Goal: Task Accomplishment & Management: Manage account settings

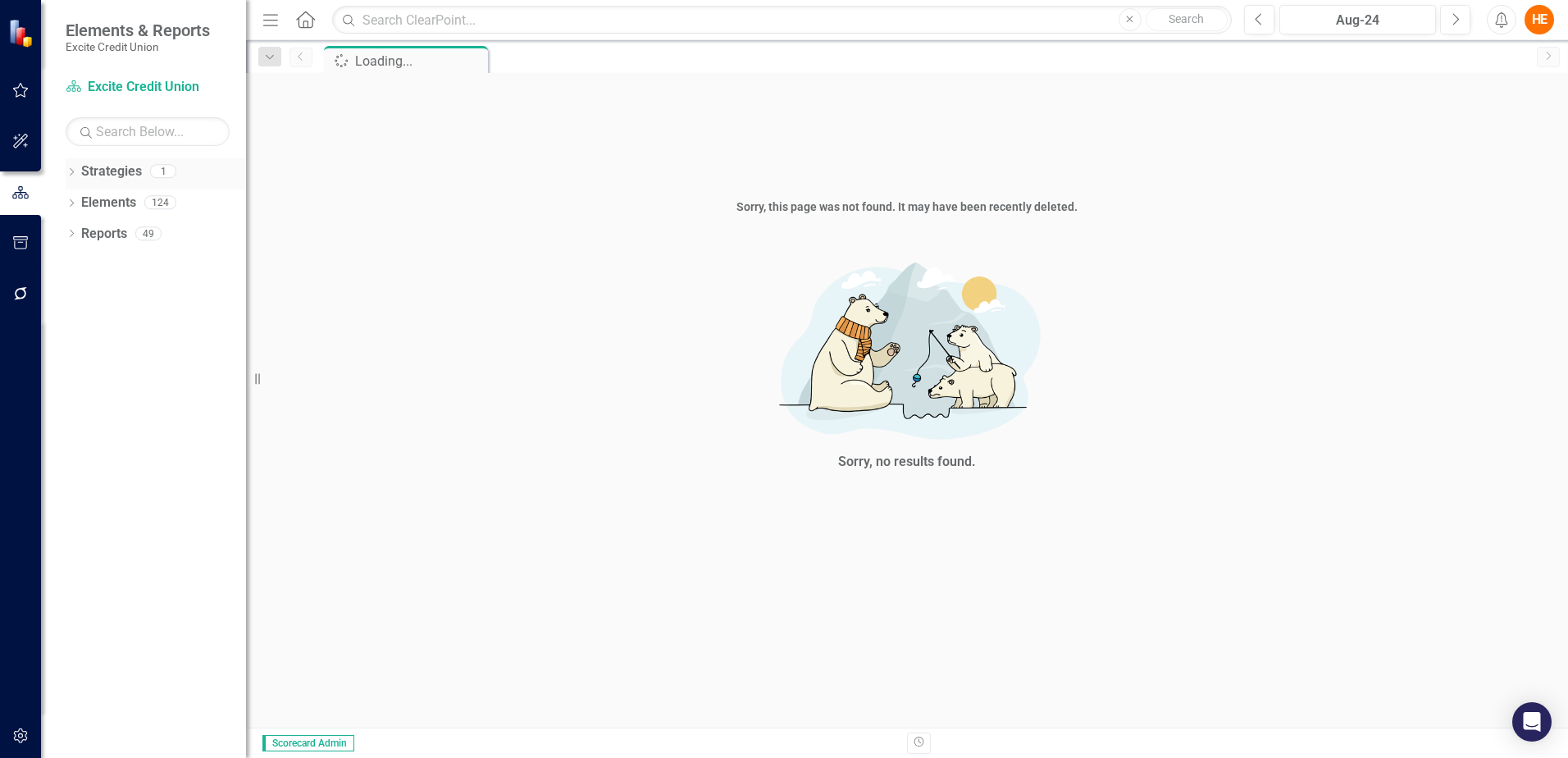
click at [70, 170] on icon "Dropdown" at bounding box center [71, 173] width 11 height 9
click at [81, 229] on div "Dropdown Elements 124" at bounding box center [155, 235] width 180 height 31
click at [105, 81] on link "Strategy Excite Credit Union" at bounding box center [147, 87] width 164 height 18
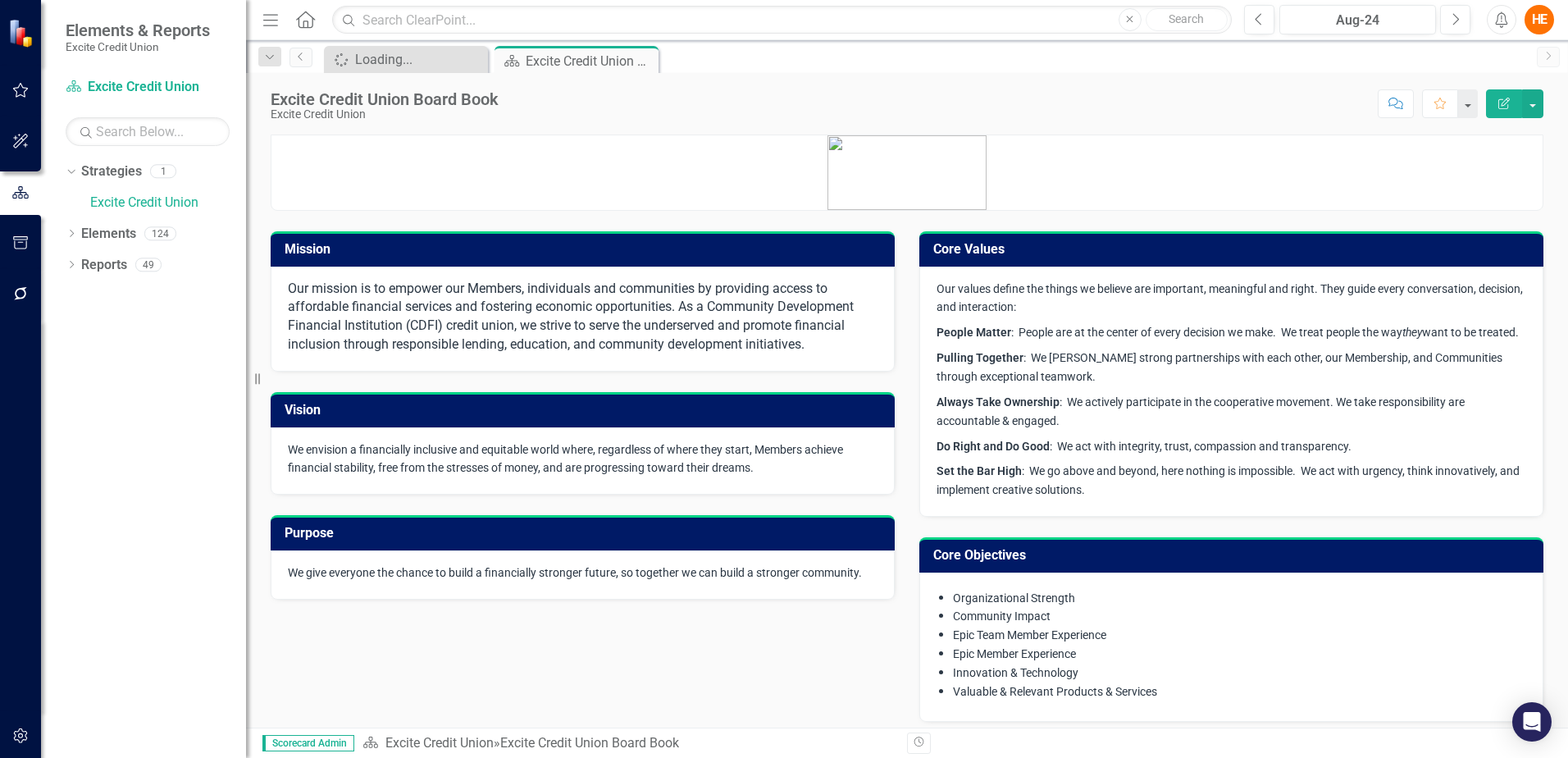
click at [31, 94] on button "button" at bounding box center [21, 90] width 37 height 34
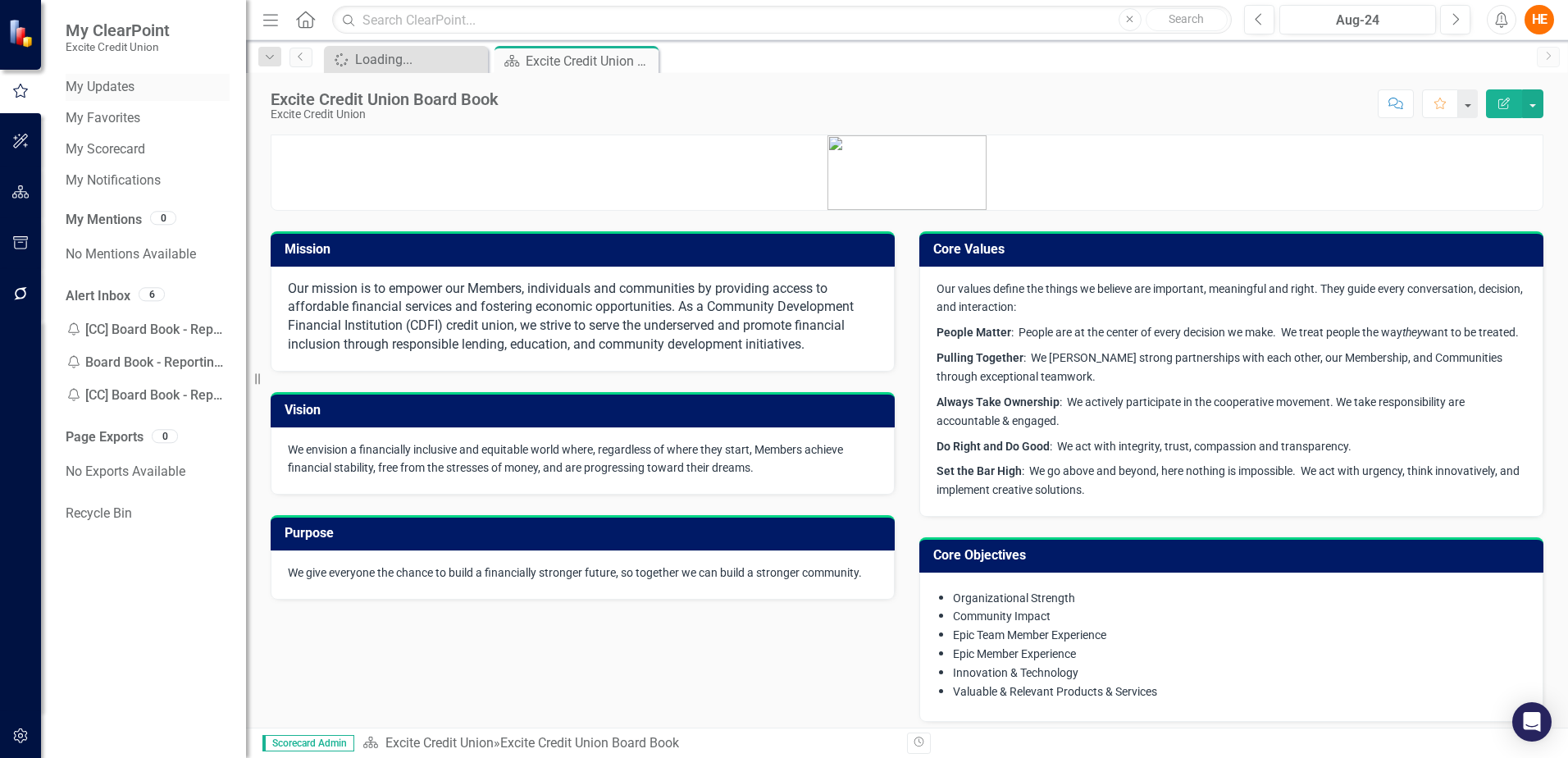
click at [123, 84] on link "My Updates" at bounding box center [147, 87] width 164 height 18
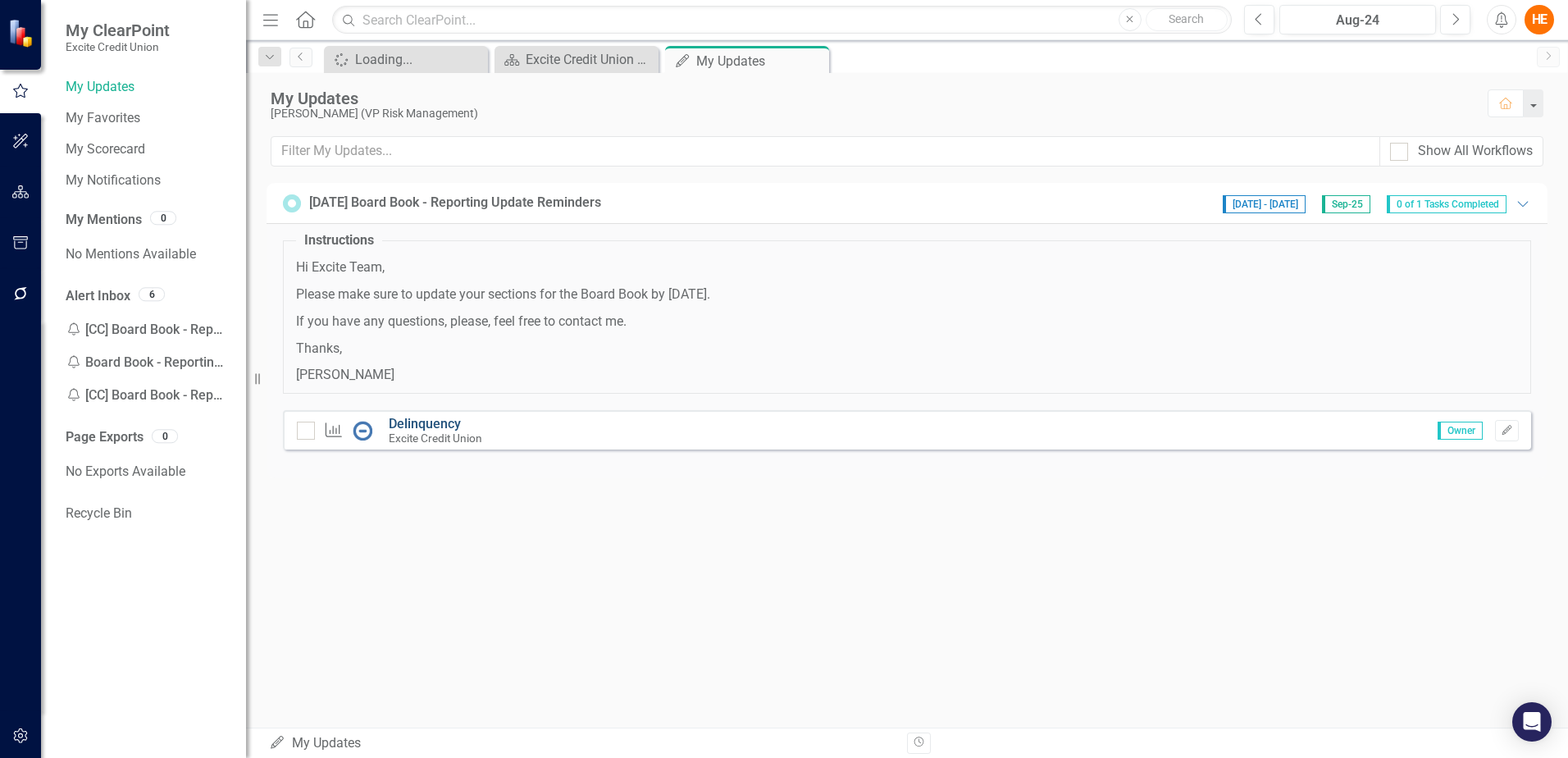
click at [415, 421] on link "Delinquency" at bounding box center [425, 423] width 72 height 16
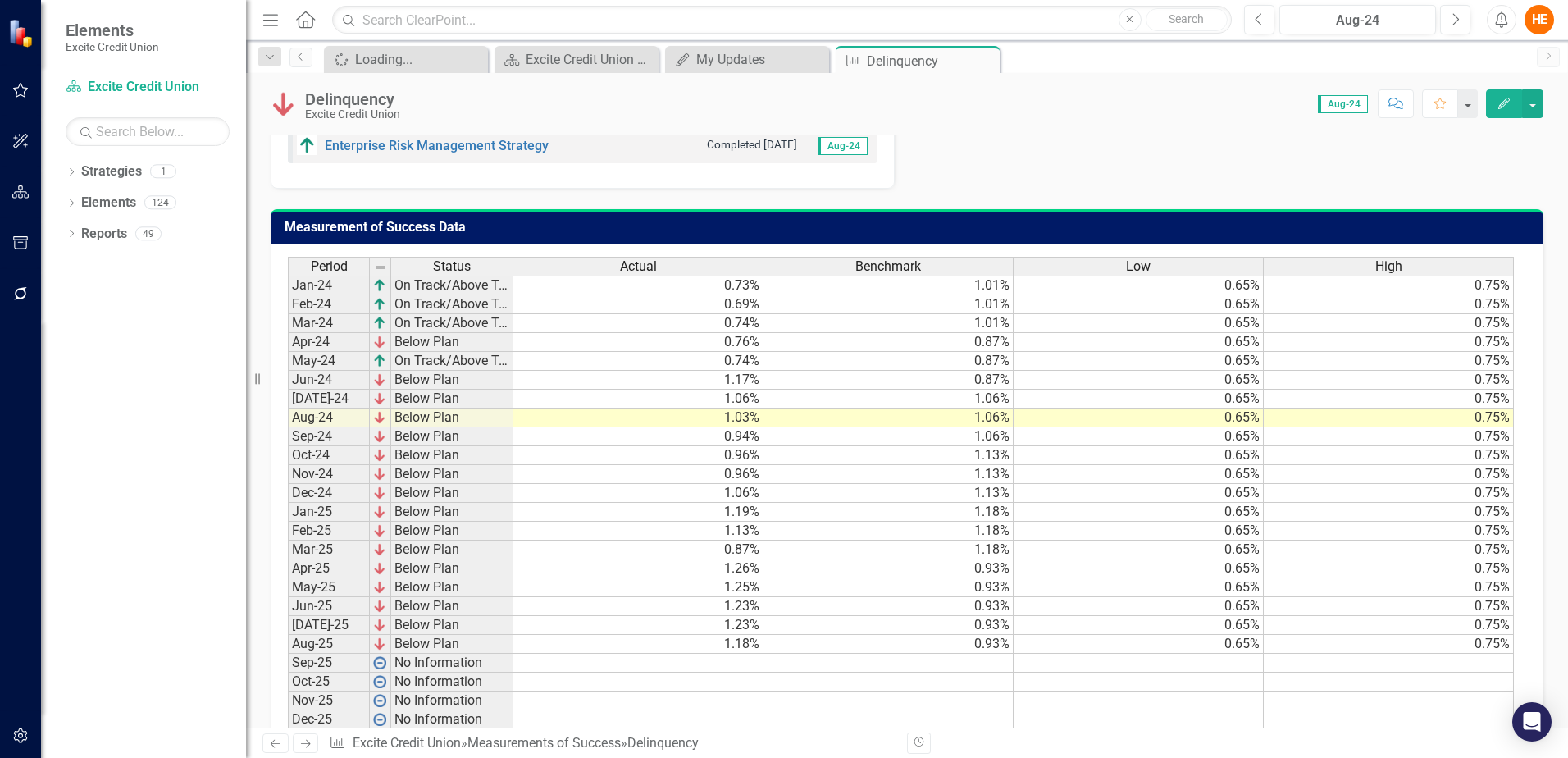
scroll to position [920, 0]
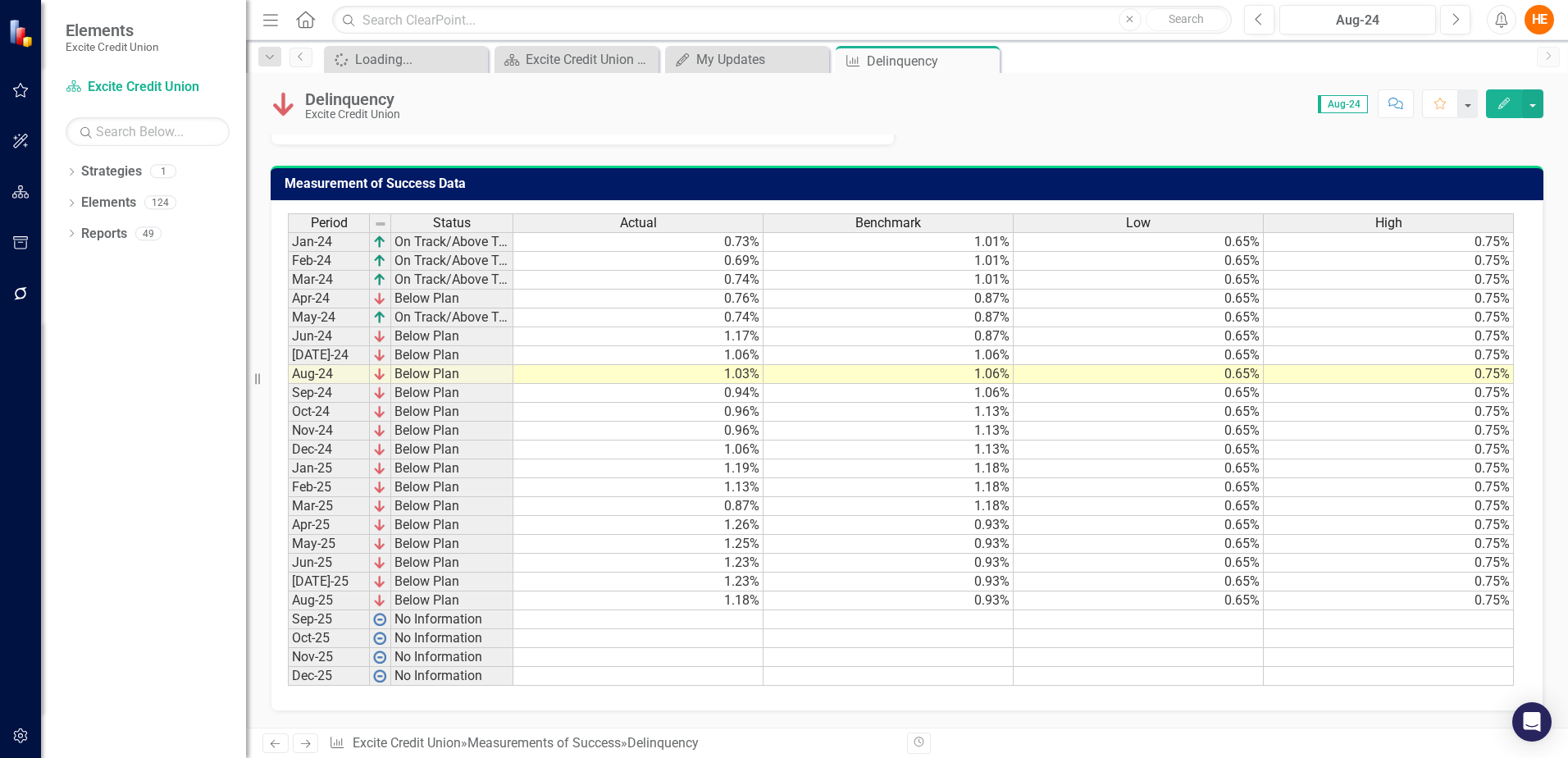
click at [635, 623] on td at bounding box center [638, 619] width 250 height 18
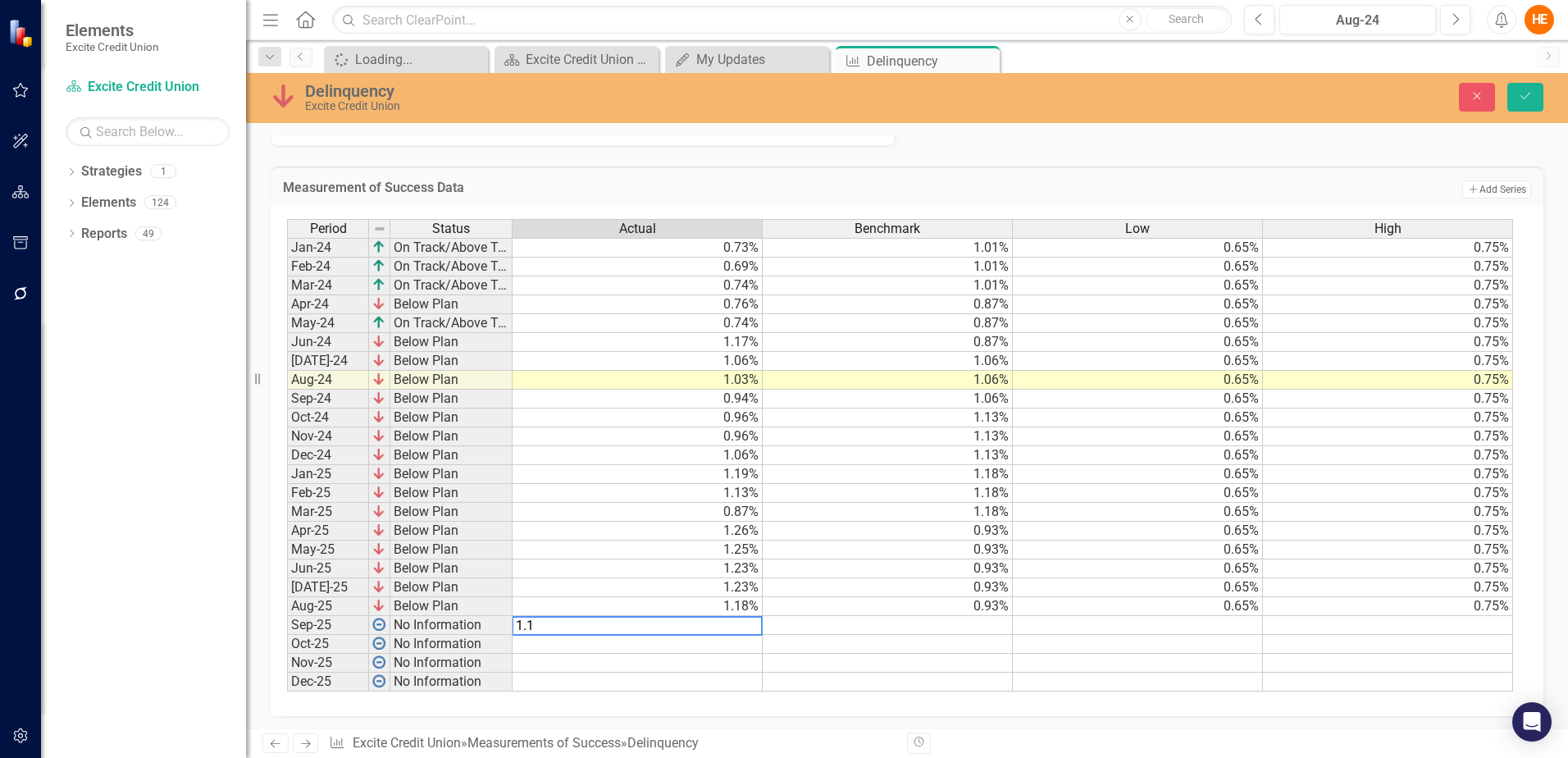
type textarea "1.15"
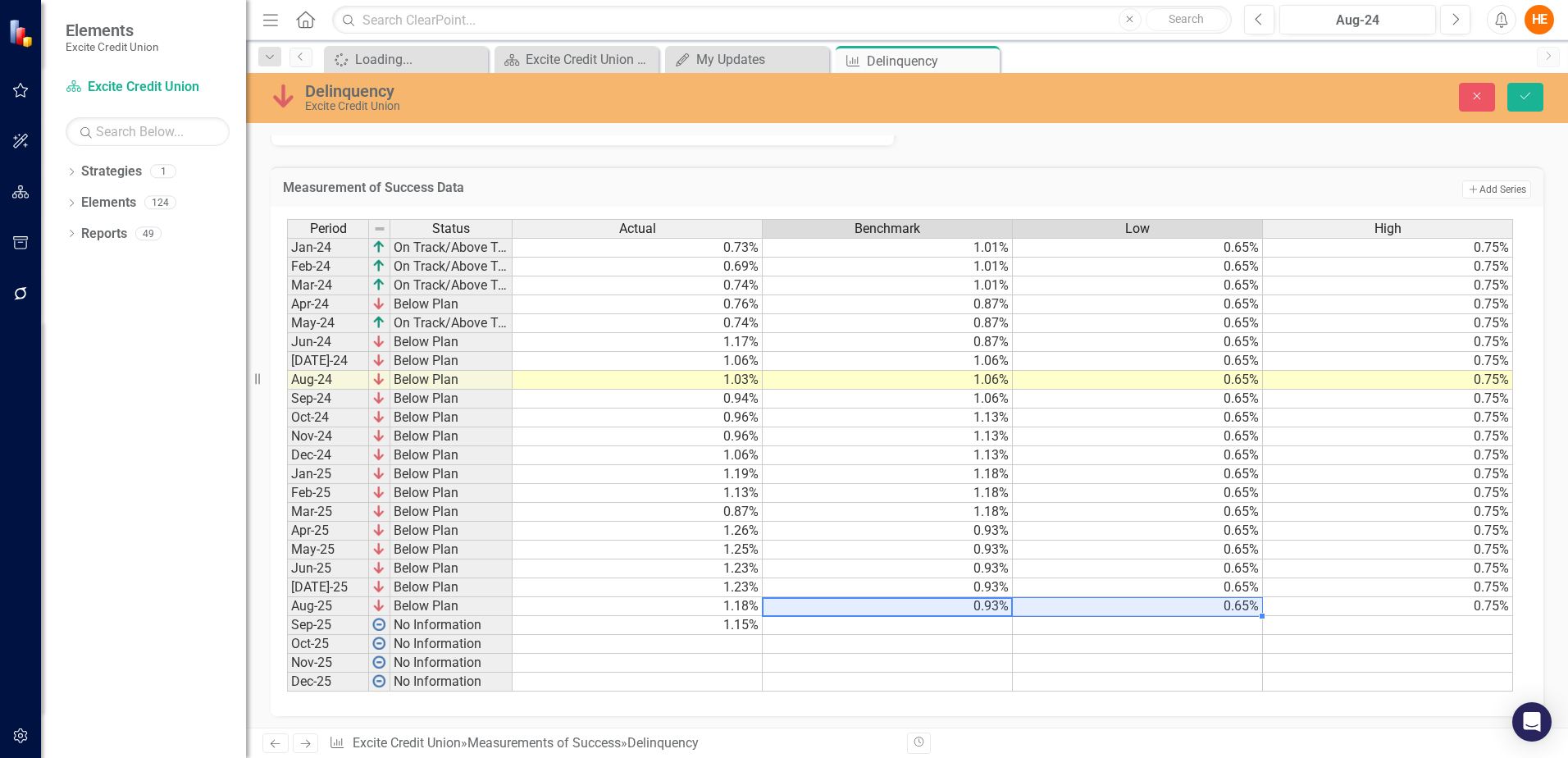
drag, startPoint x: 923, startPoint y: 597, endPoint x: 1091, endPoint y: 597, distance: 168.0
click at [287, 597] on div "Period Status Actual Benchmark Low High Jan-24 On Track/Above Target 0.73% 1.01…" at bounding box center [287, 455] width 0 height 473
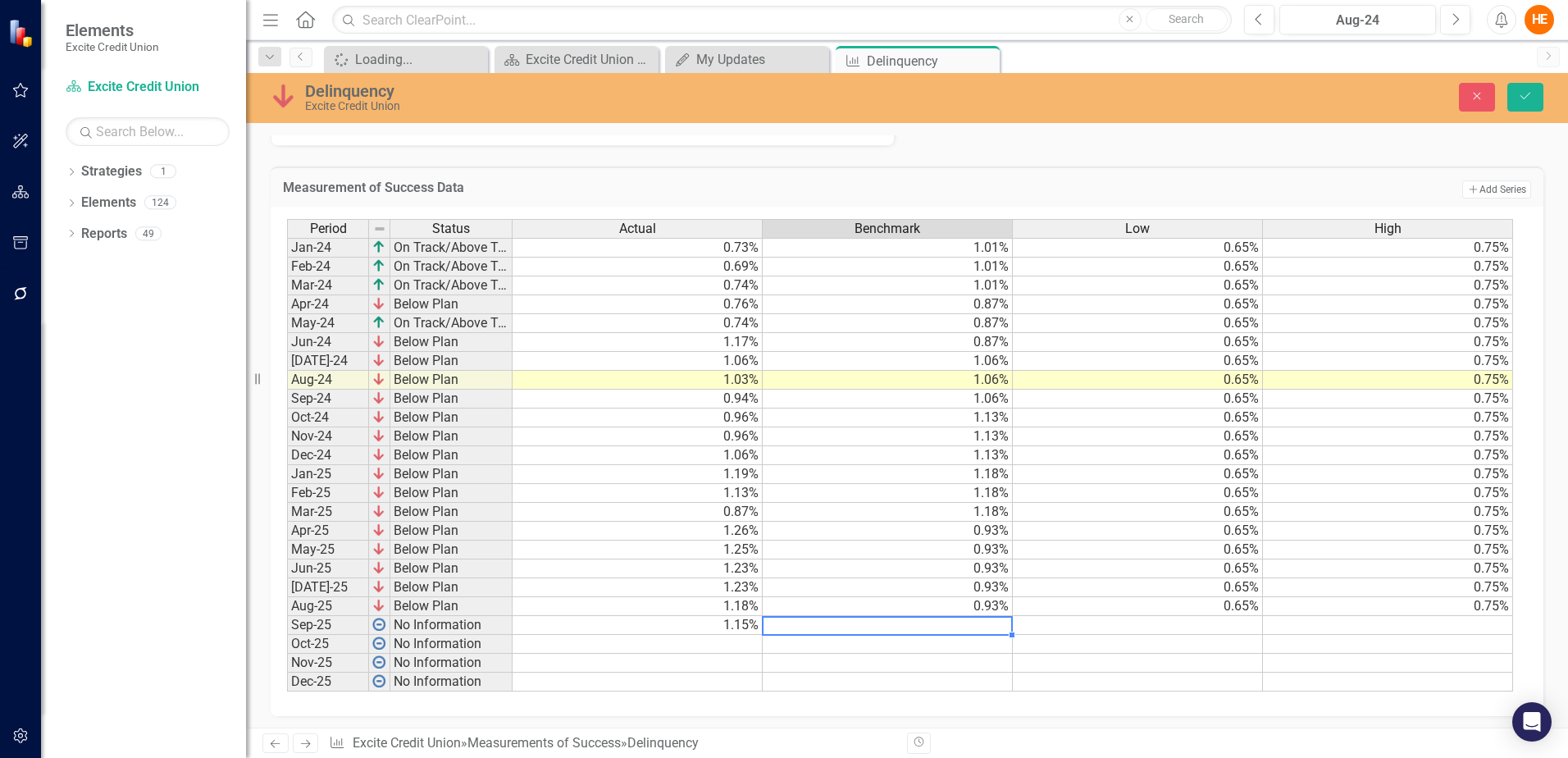
click at [954, 628] on td at bounding box center [888, 624] width 250 height 18
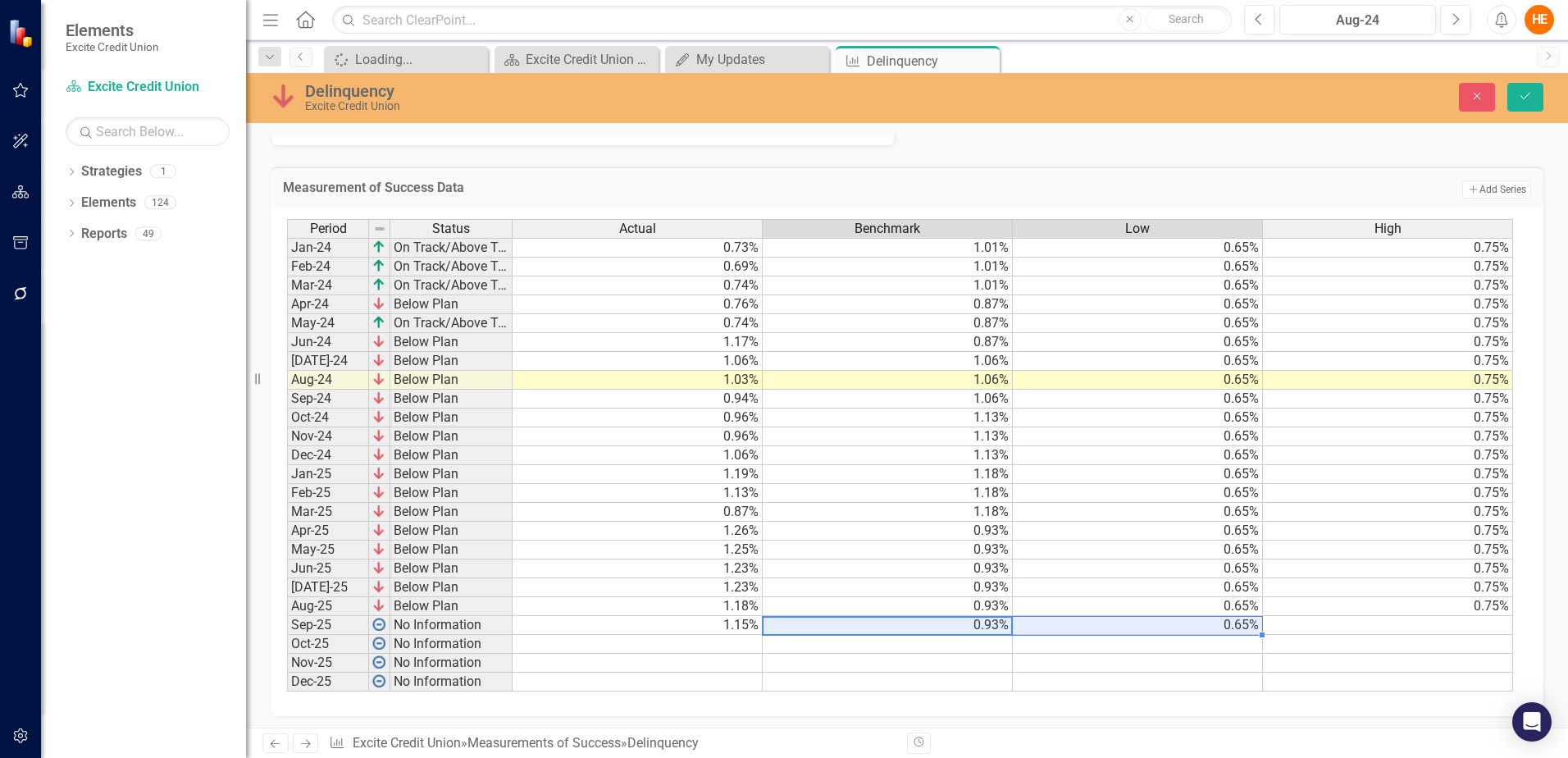
click at [1470, 603] on td "0.75%" at bounding box center [1387, 606] width 250 height 18
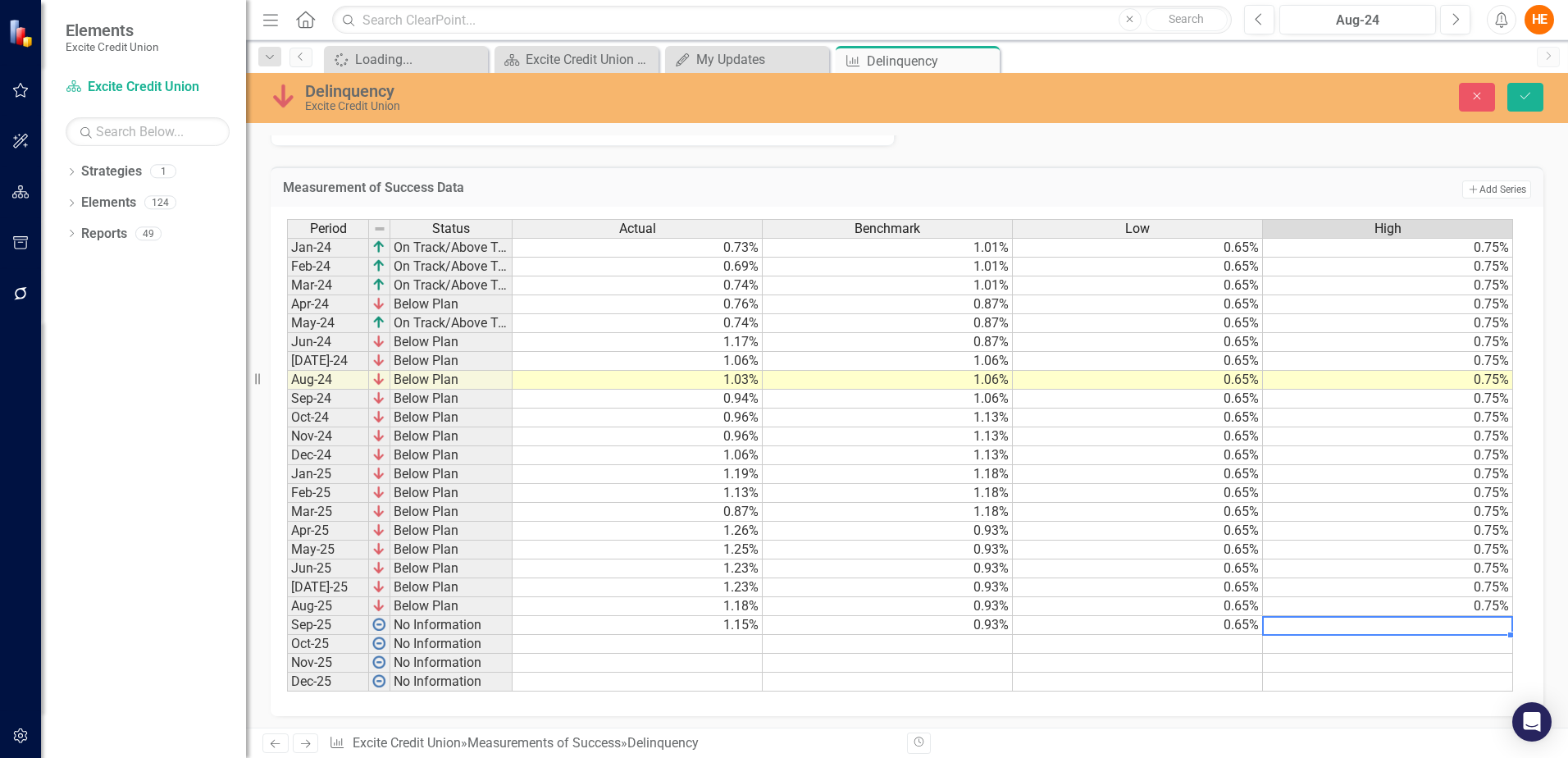
click at [1374, 624] on td at bounding box center [1387, 624] width 250 height 18
type textarea "0.75"
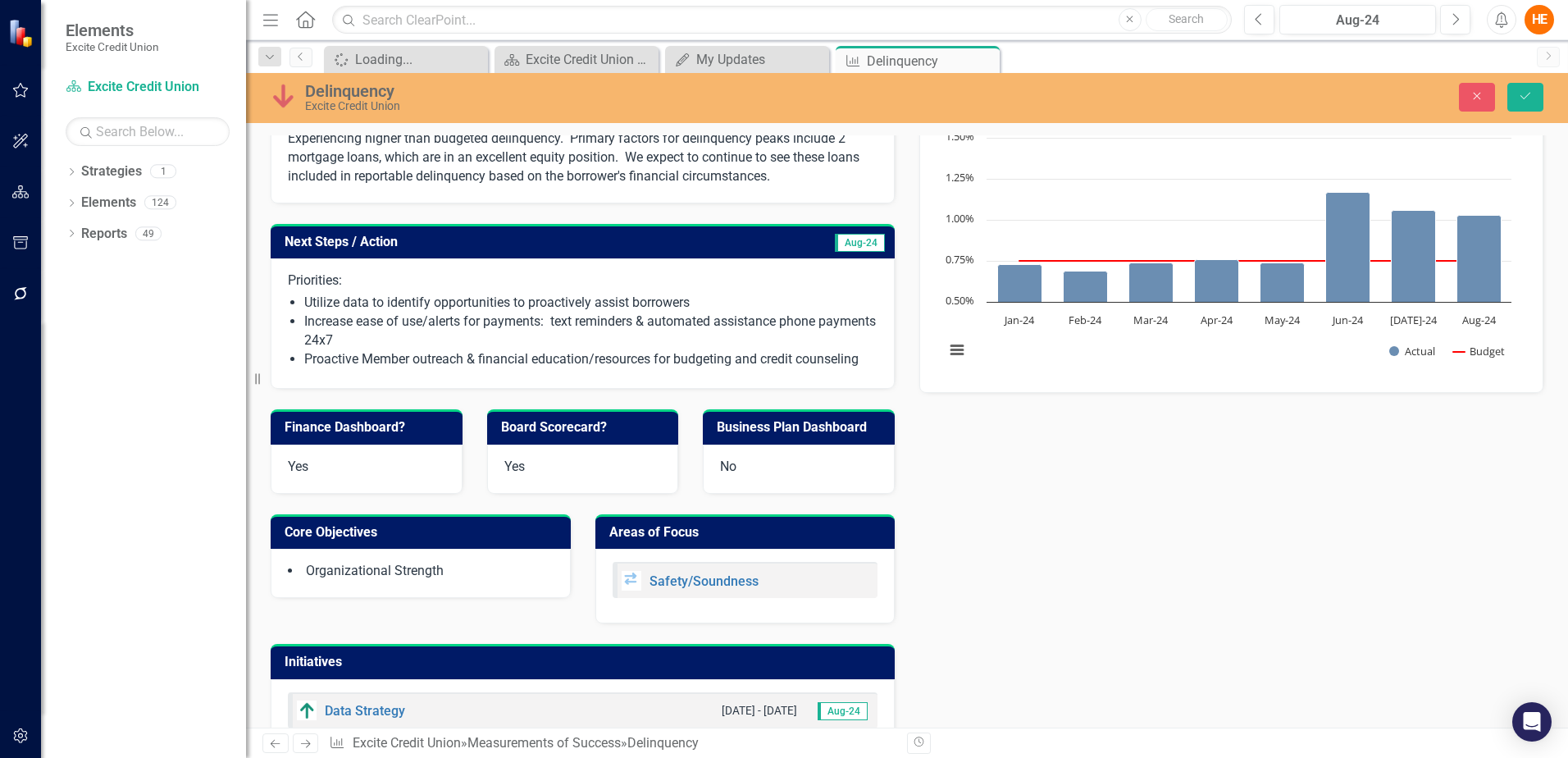
scroll to position [263, 0]
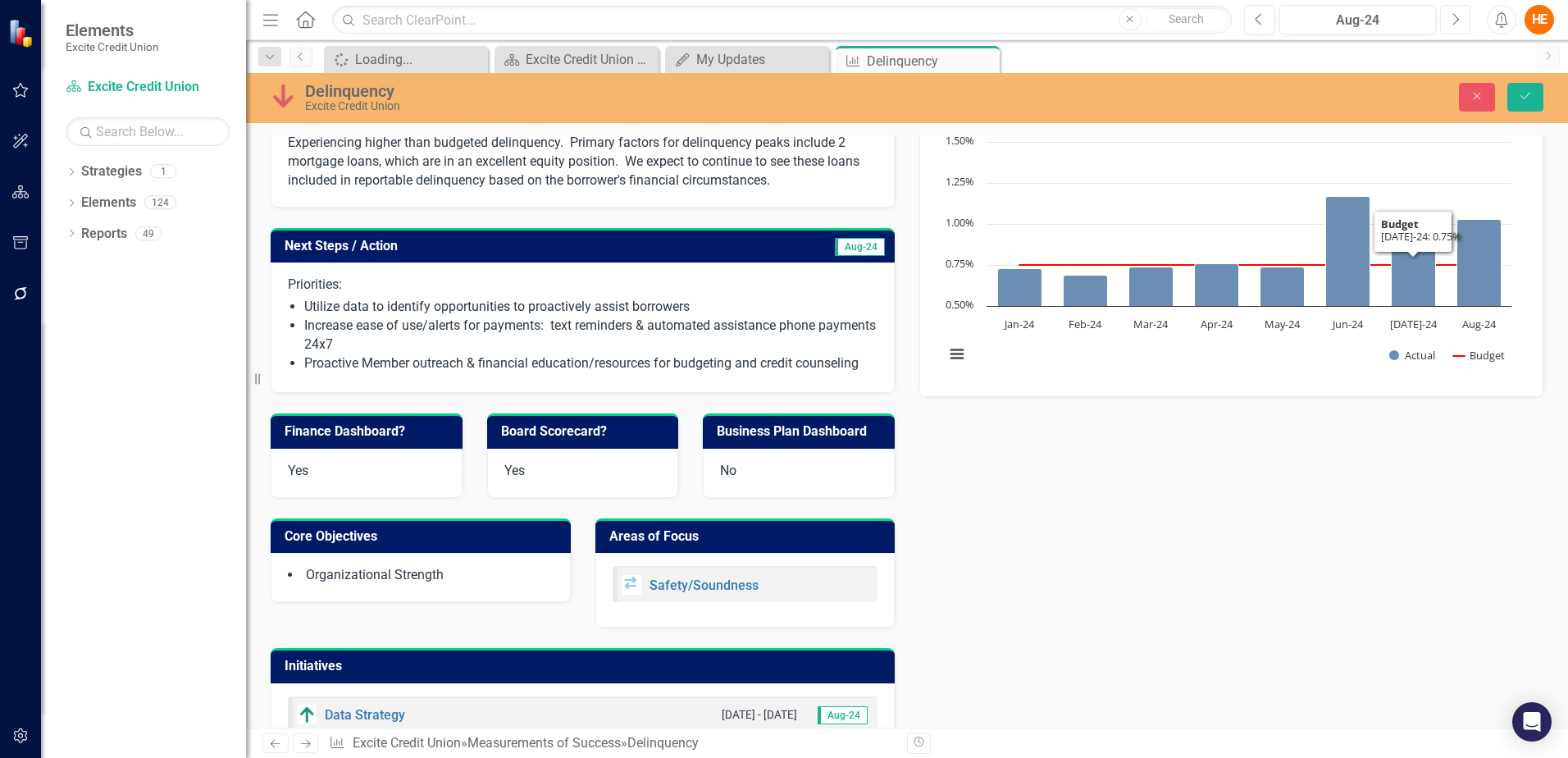
click at [1448, 23] on button "Next" at bounding box center [1455, 20] width 31 height 30
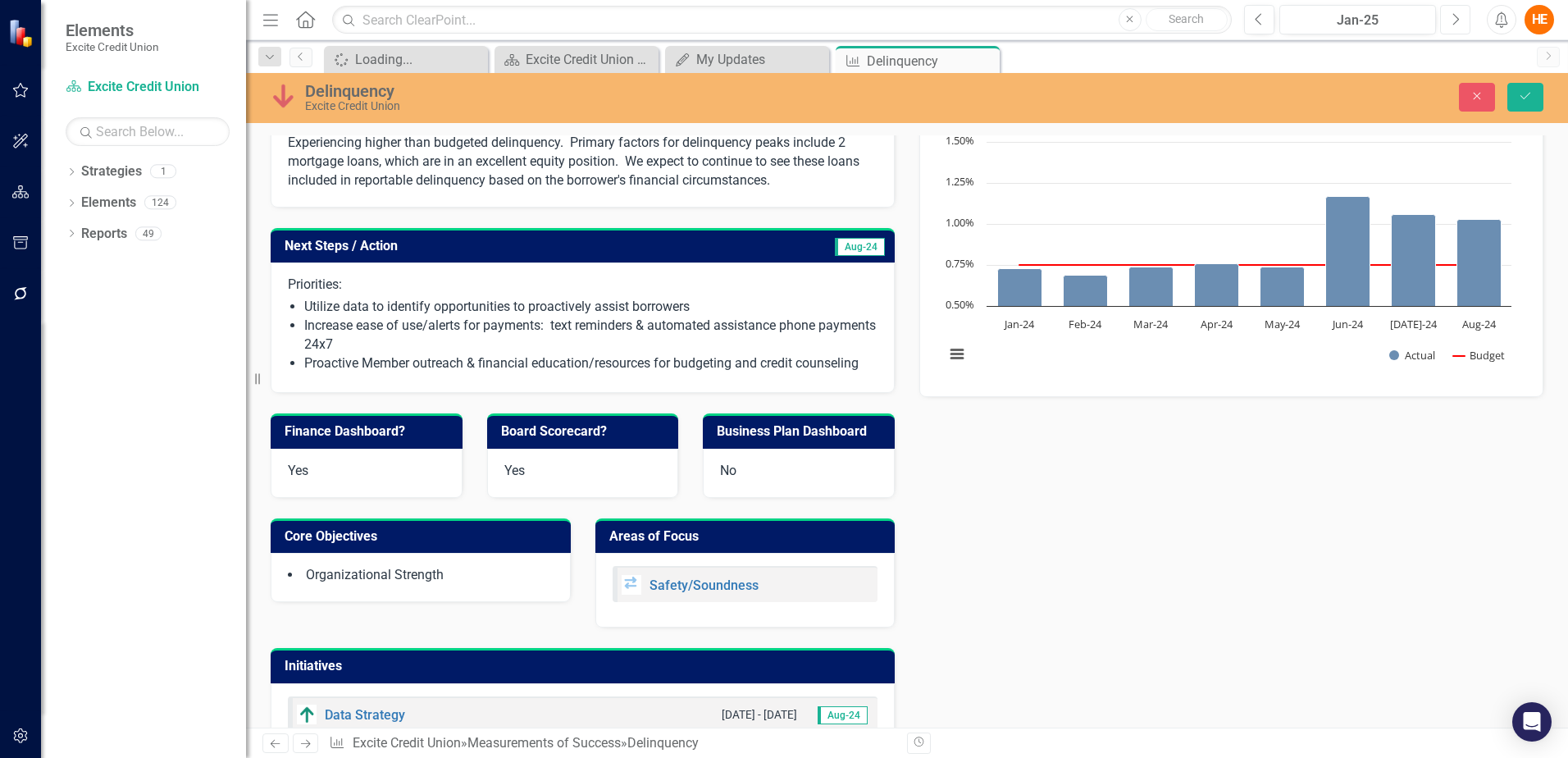
click at [1448, 23] on button "Next" at bounding box center [1455, 20] width 31 height 30
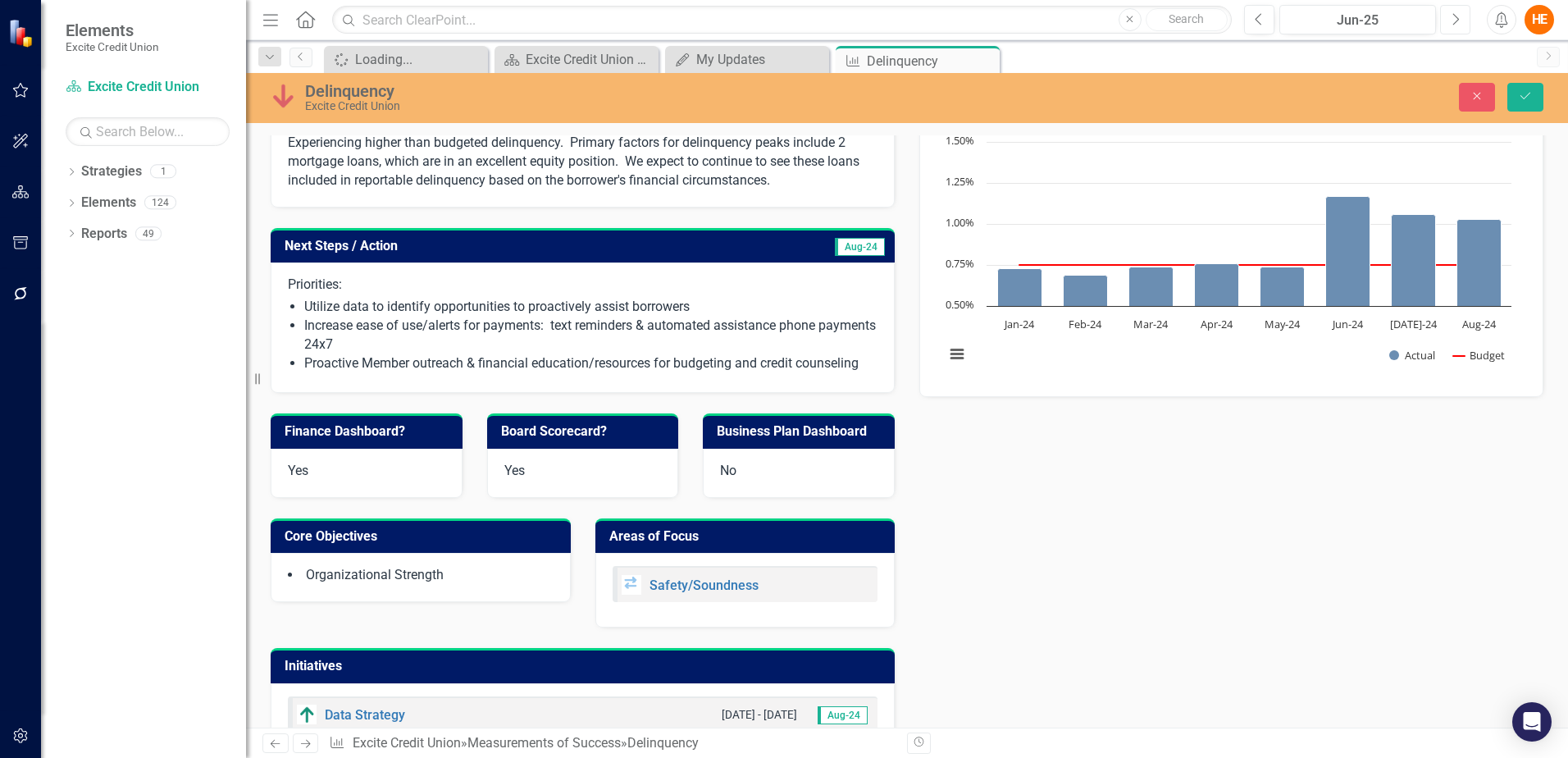
click at [1448, 23] on button "Next" at bounding box center [1455, 20] width 31 height 30
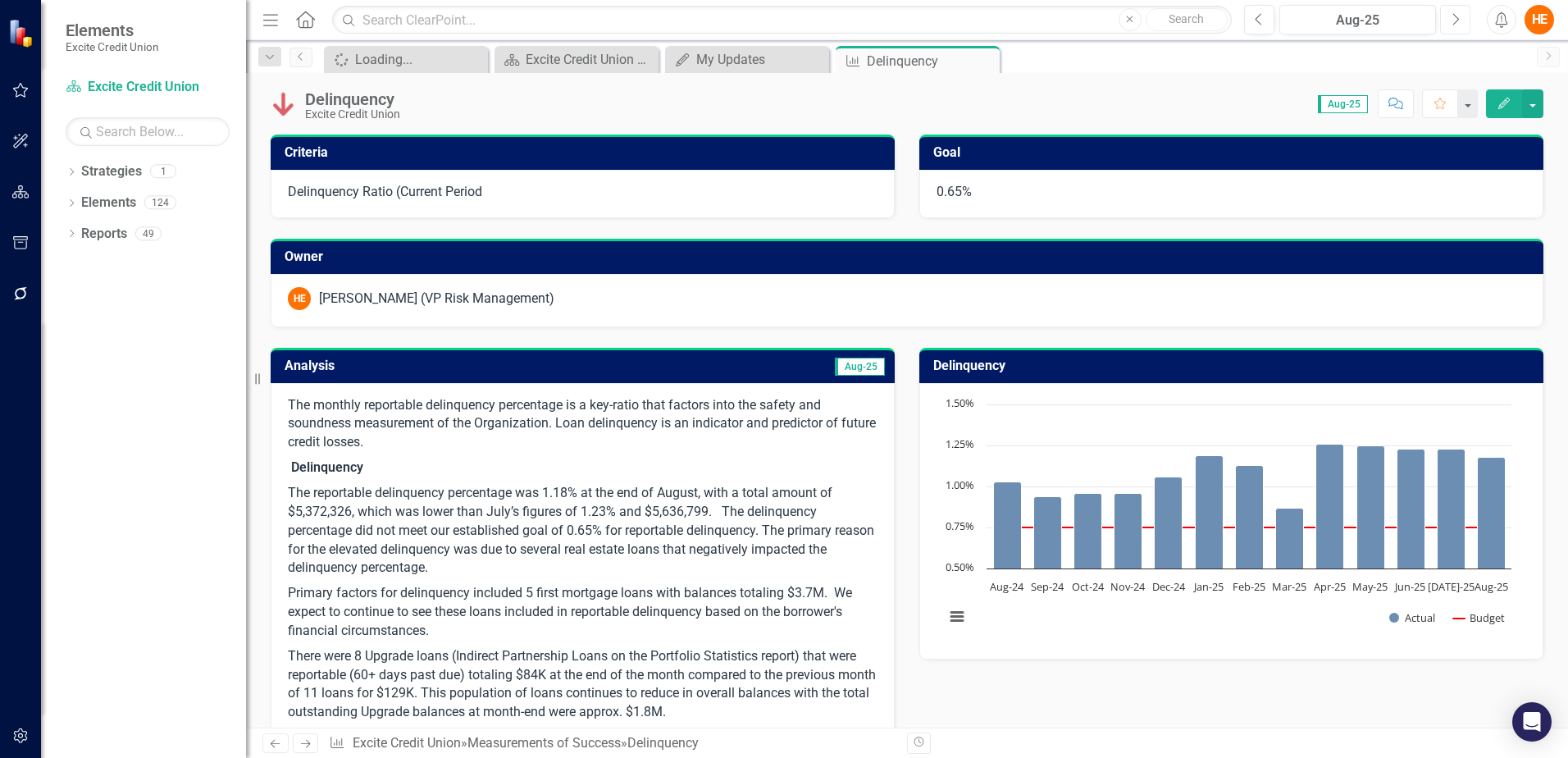
click at [1455, 19] on icon "Next" at bounding box center [1455, 19] width 9 height 15
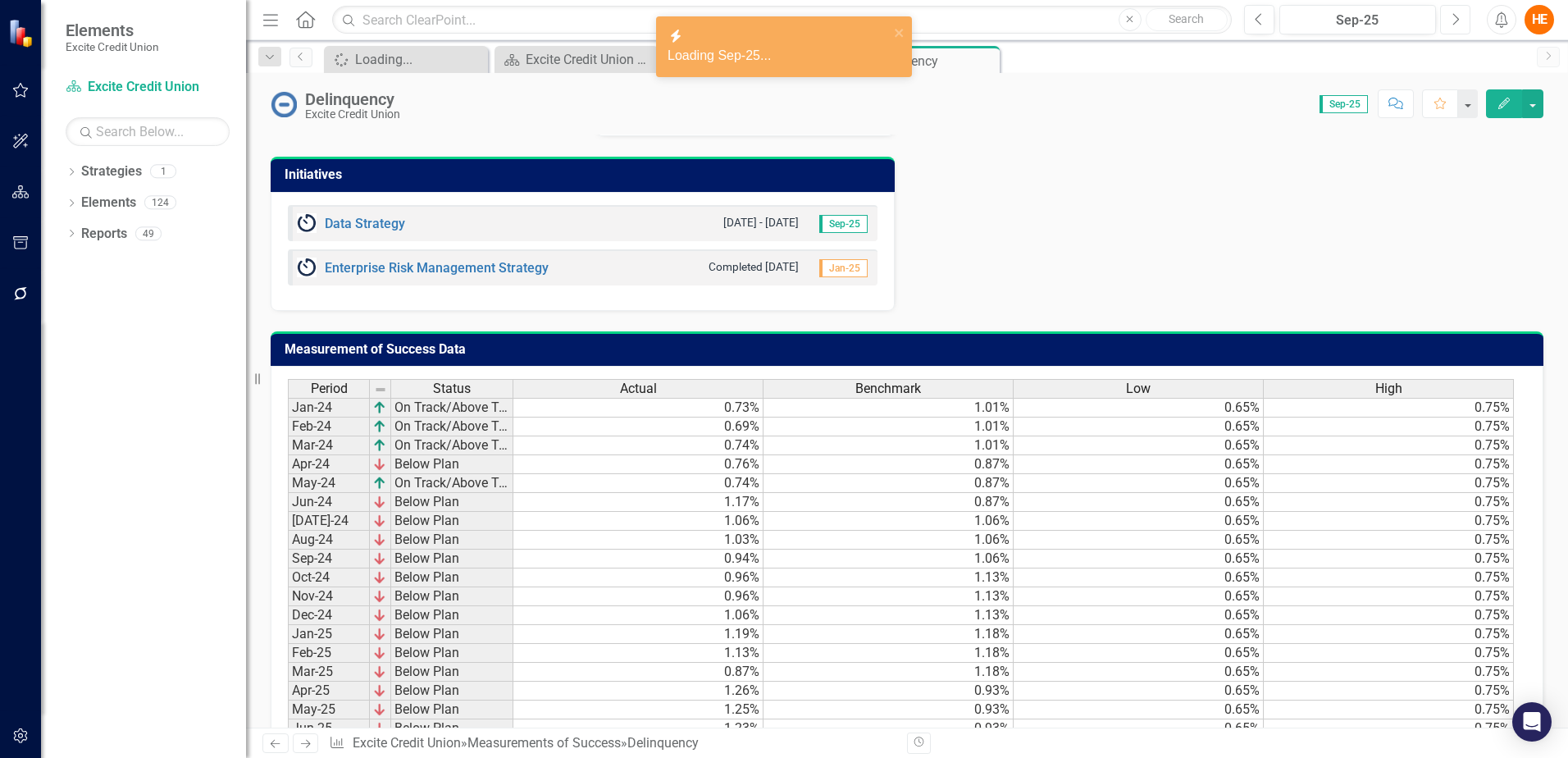
scroll to position [1189, 0]
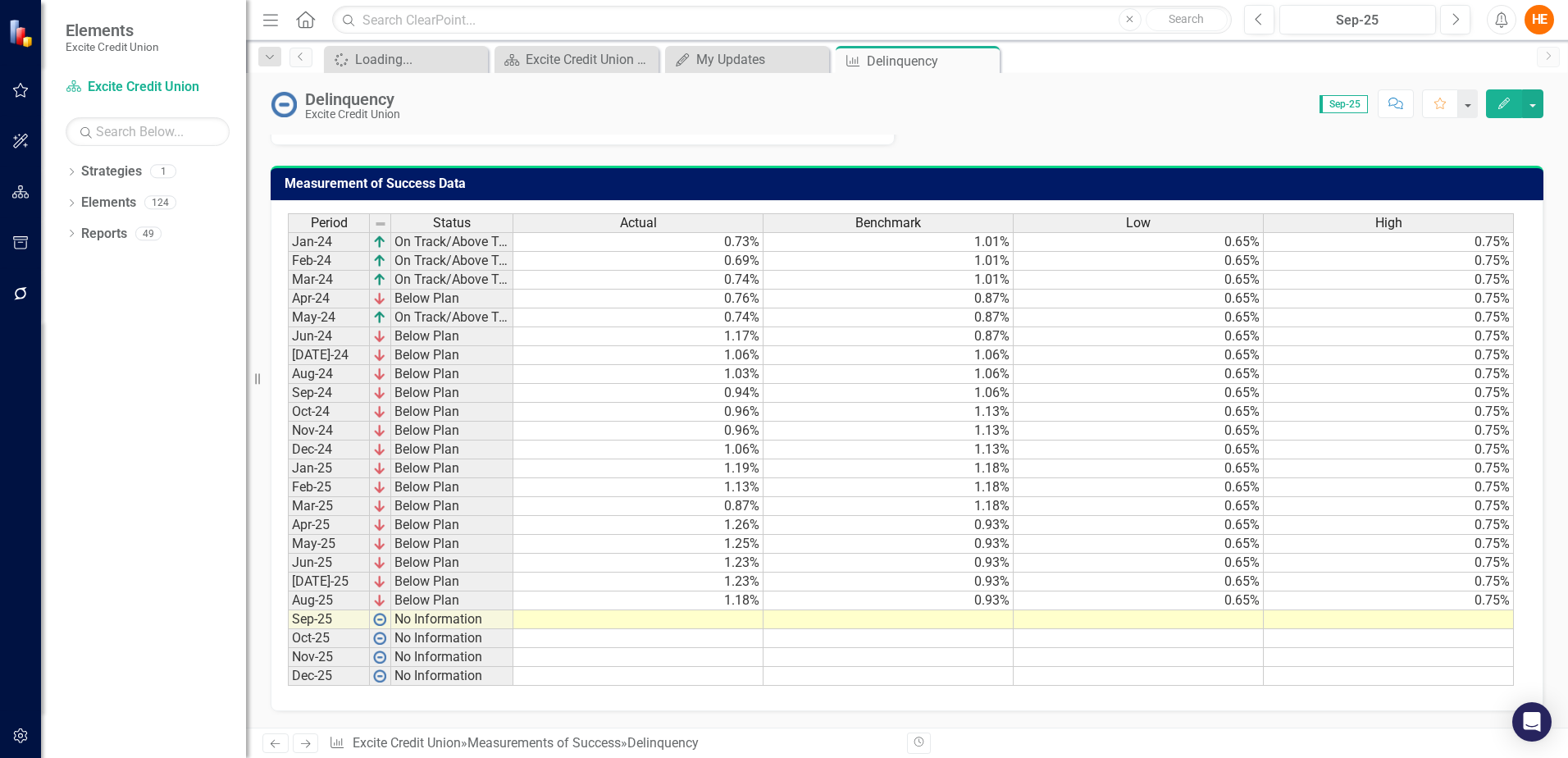
click at [695, 618] on td at bounding box center [638, 619] width 250 height 18
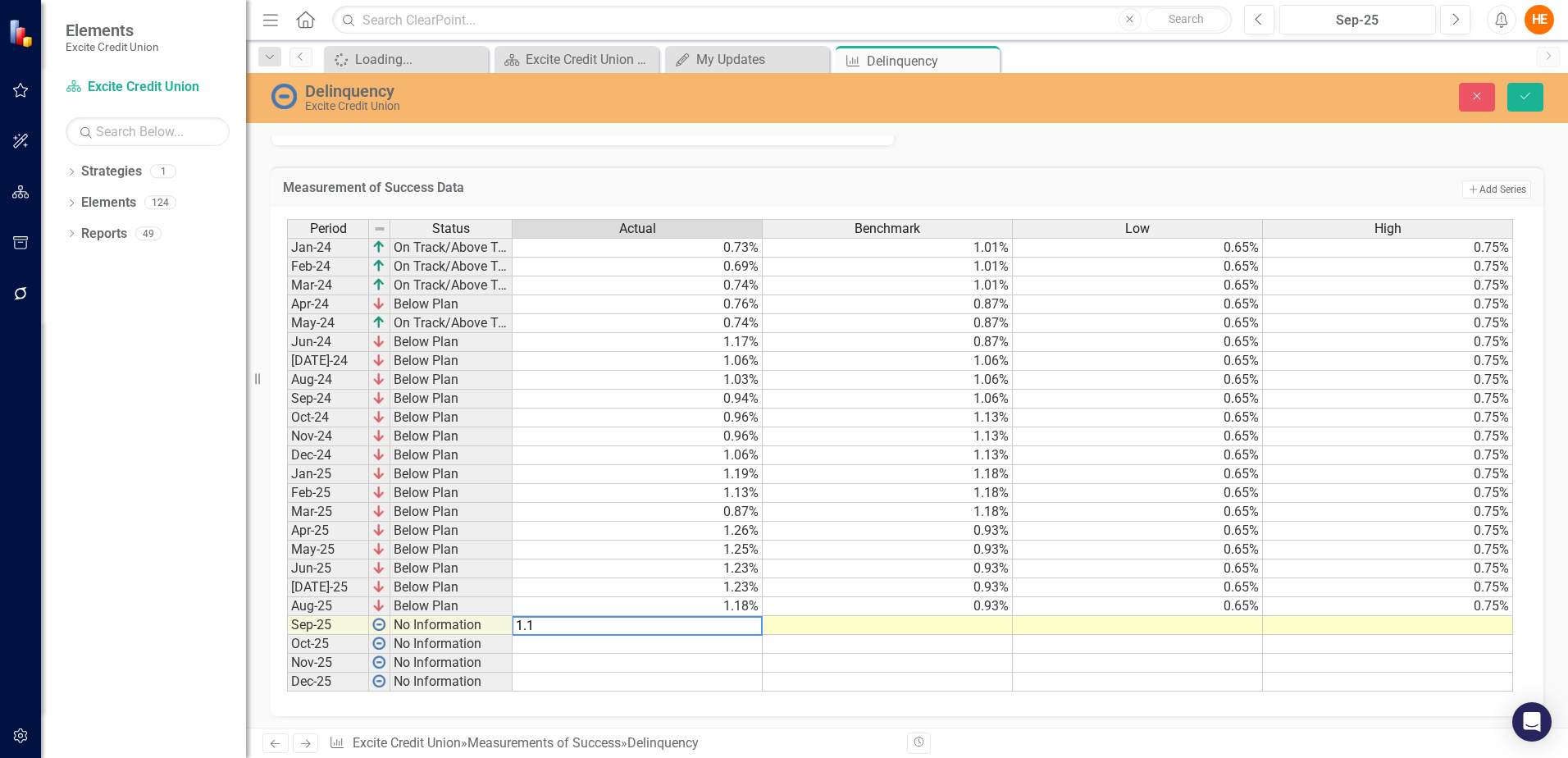
type textarea "1.15"
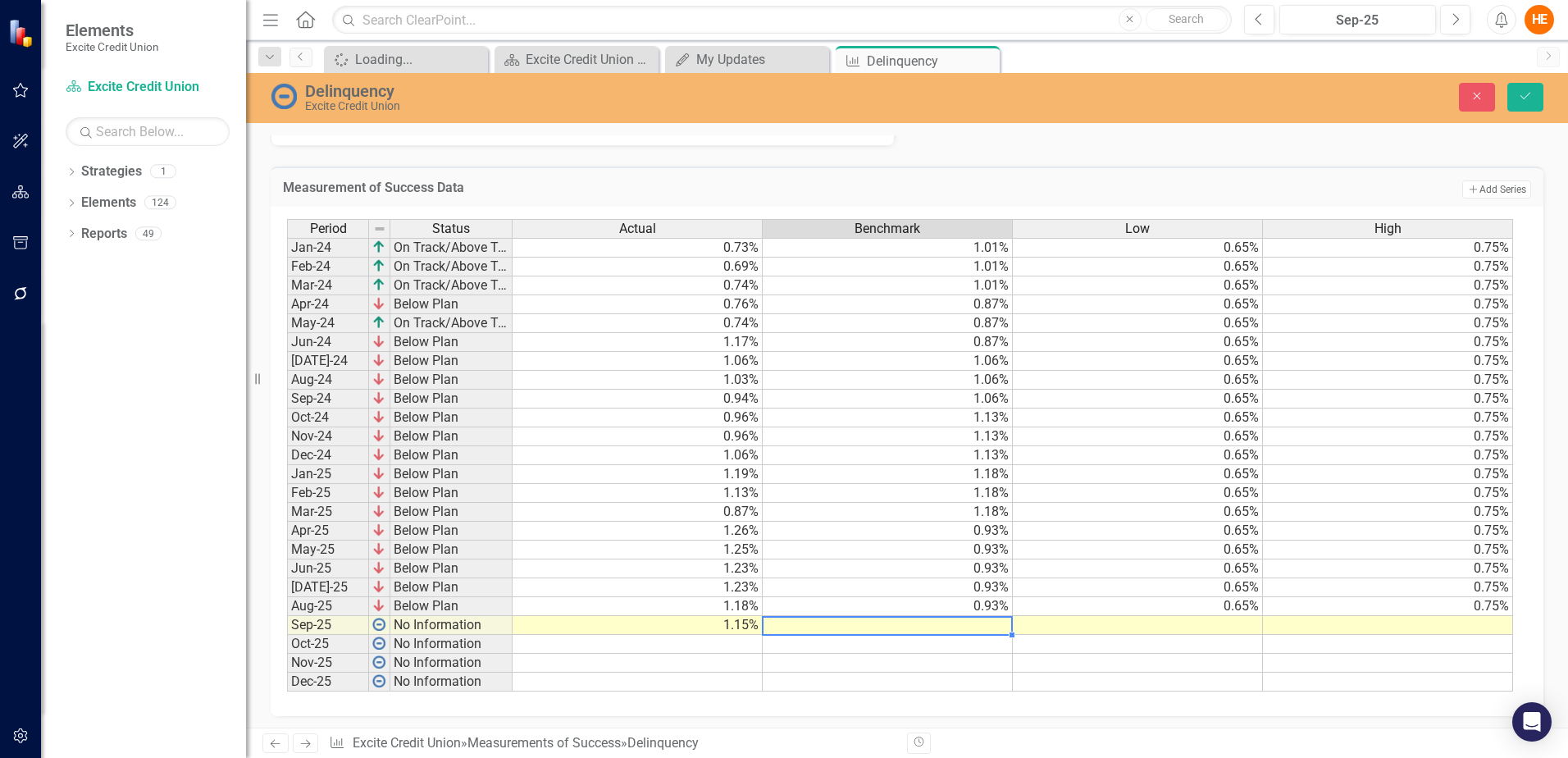
click at [967, 609] on td "0.93%" at bounding box center [888, 606] width 250 height 18
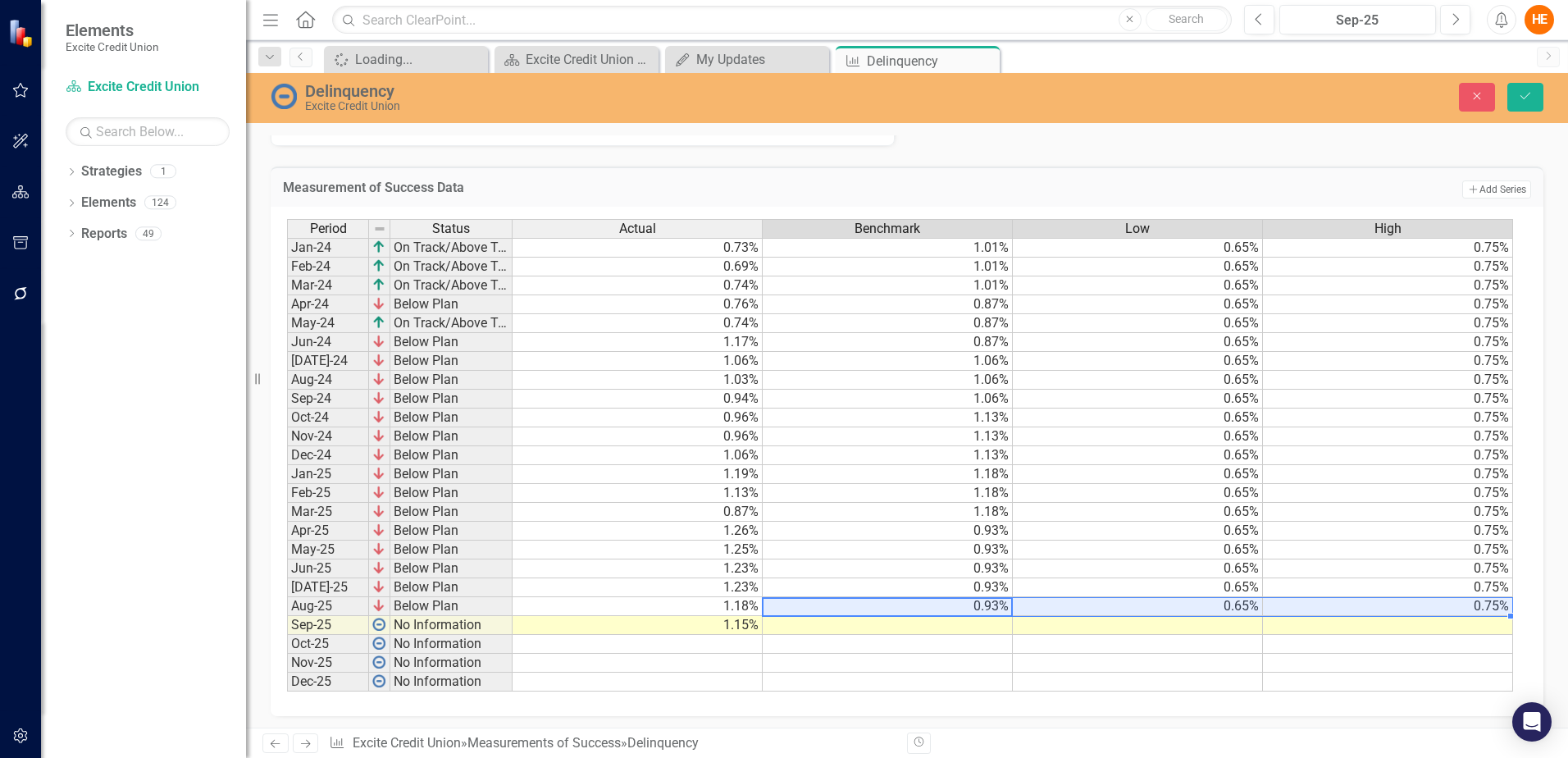
drag, startPoint x: 968, startPoint y: 609, endPoint x: 1323, endPoint y: 610, distance: 355.0
click at [1323, 610] on tr "Aug-25 Below Plan 1.18% 0.93% 0.65% 0.75%" at bounding box center [900, 606] width 1226 height 18
click at [990, 621] on td at bounding box center [888, 624] width 250 height 18
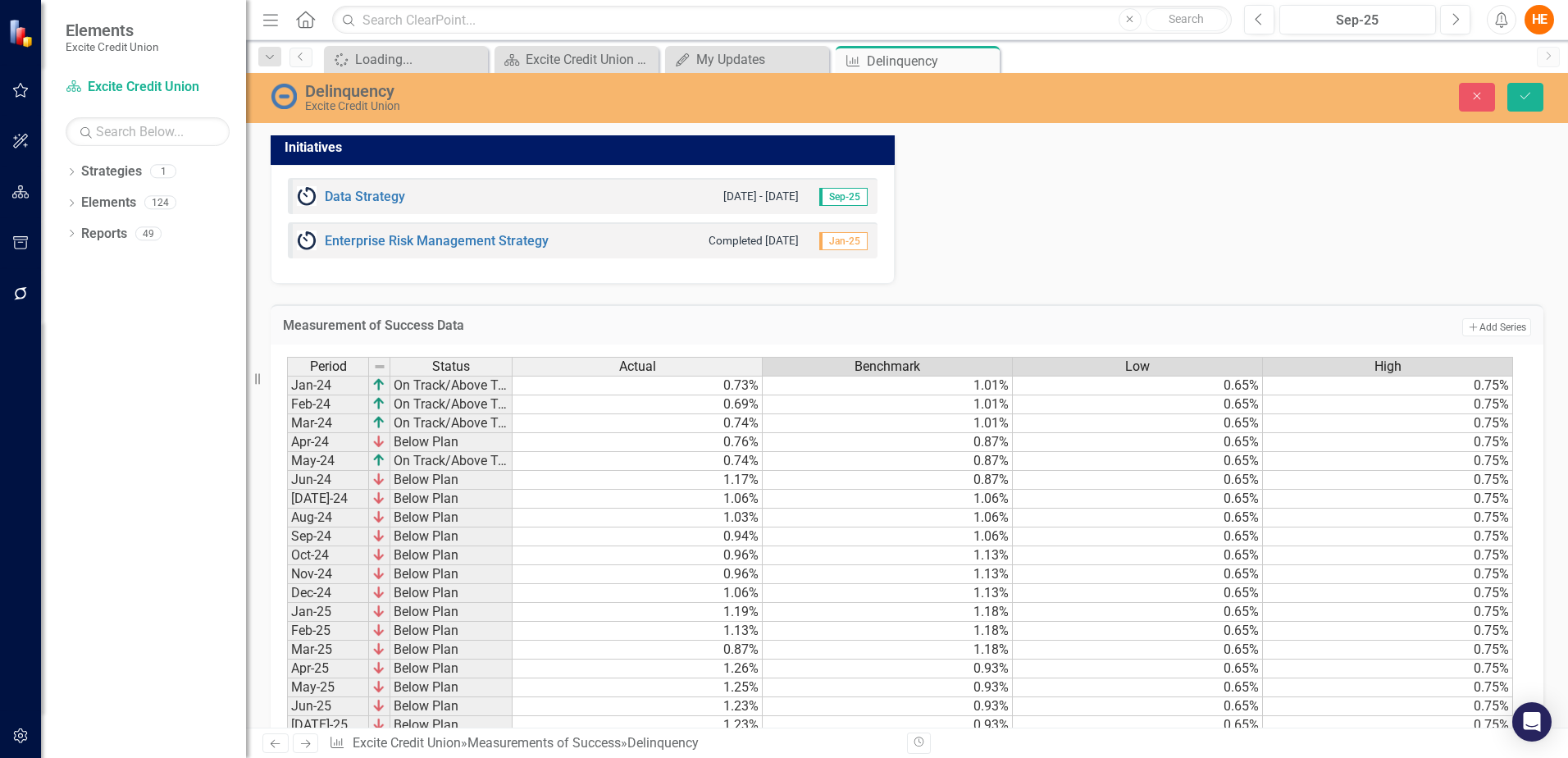
scroll to position [862, 0]
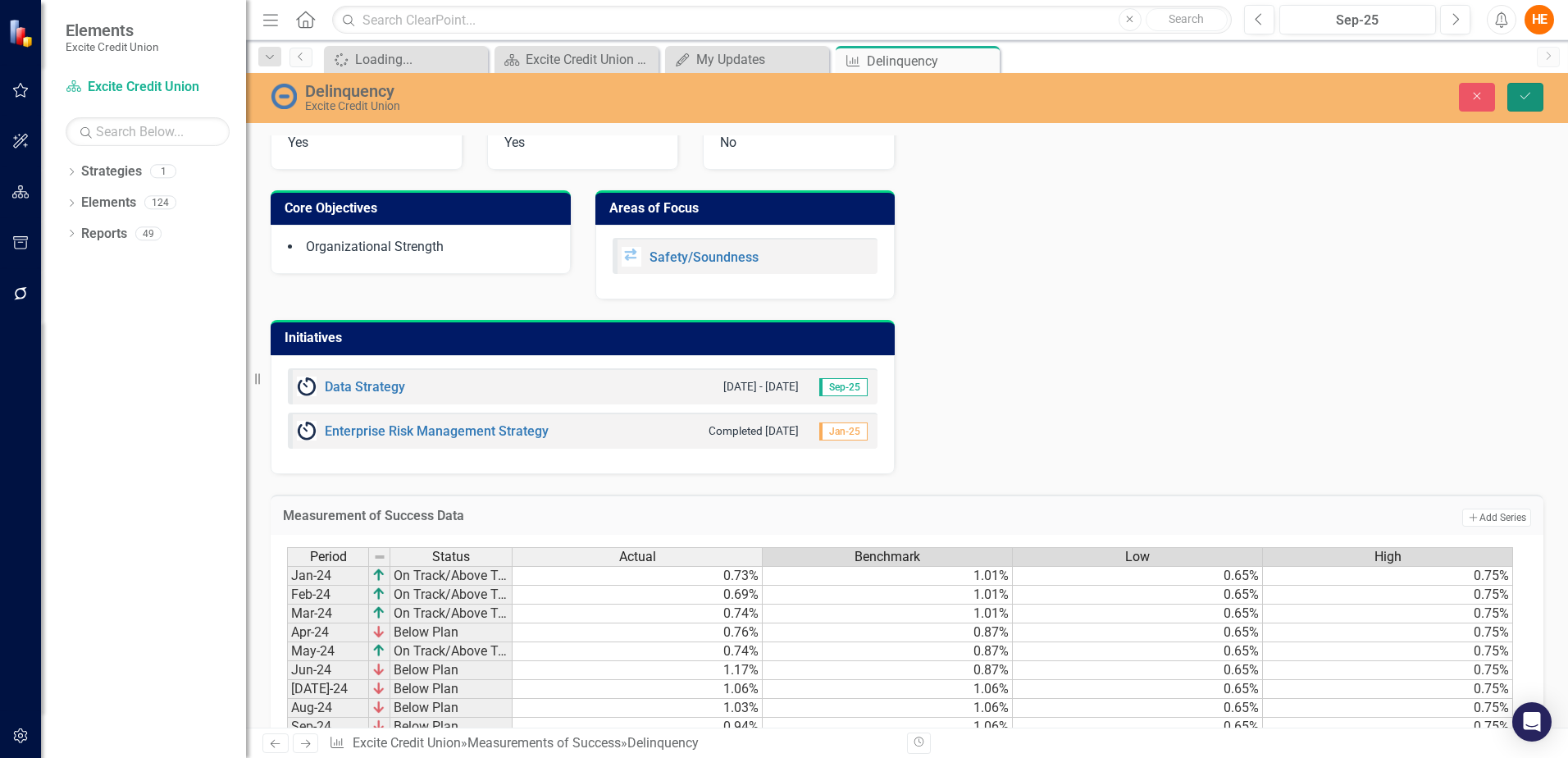
click at [1530, 85] on button "Save" at bounding box center [1524, 97] width 36 height 29
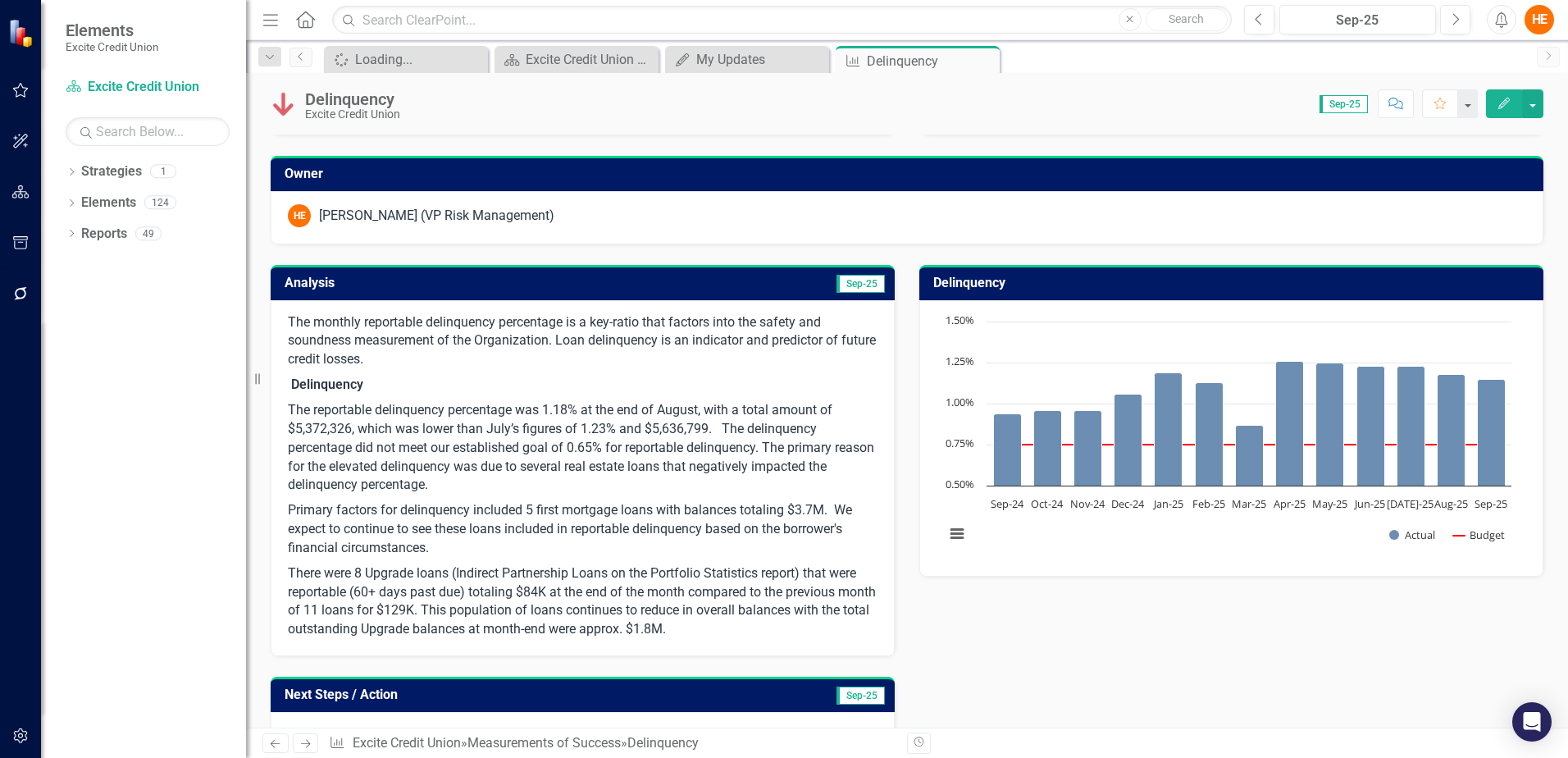
scroll to position [82, 0]
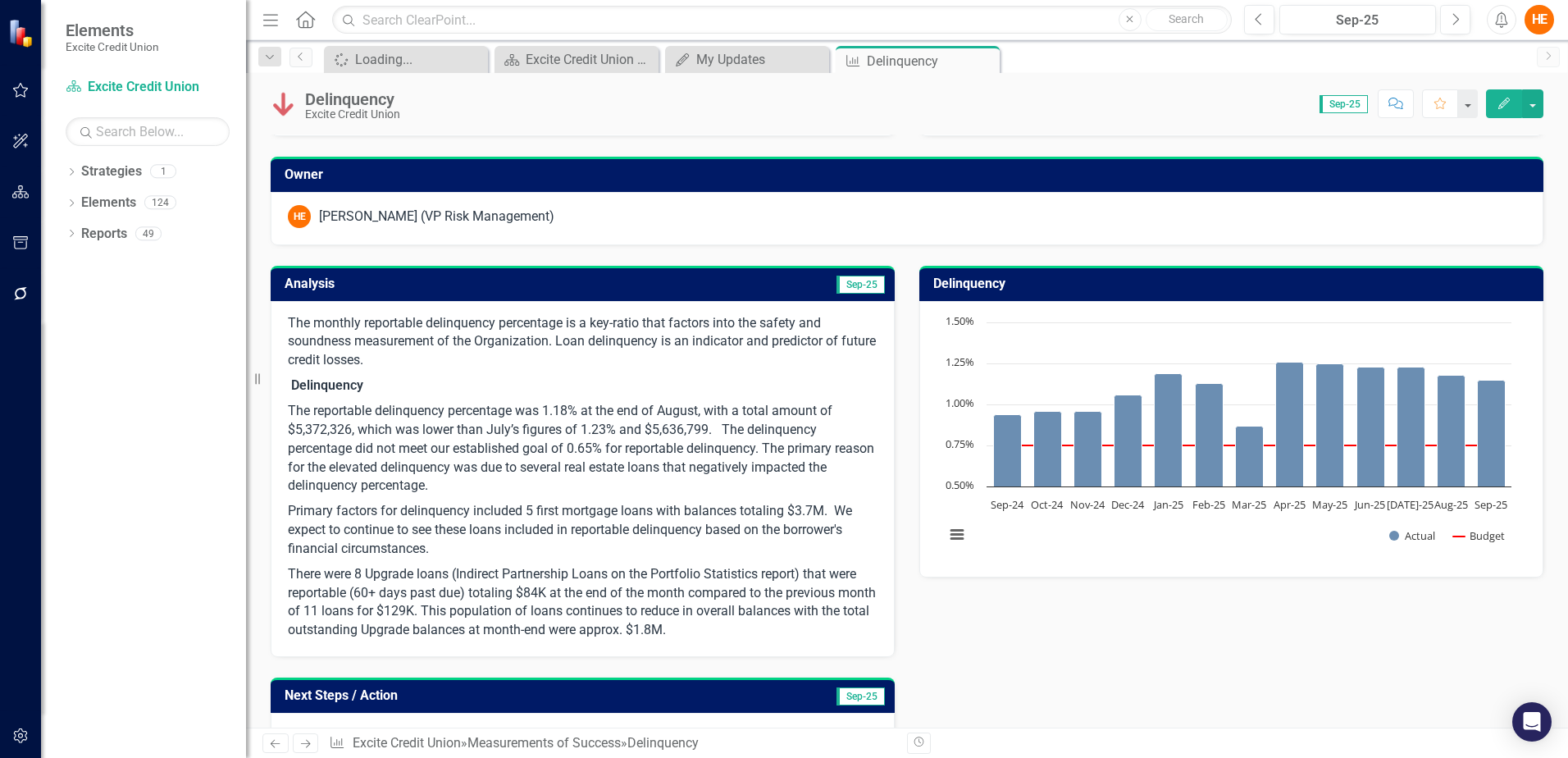
click at [705, 391] on p "Delinquency" at bounding box center [582, 386] width 589 height 25
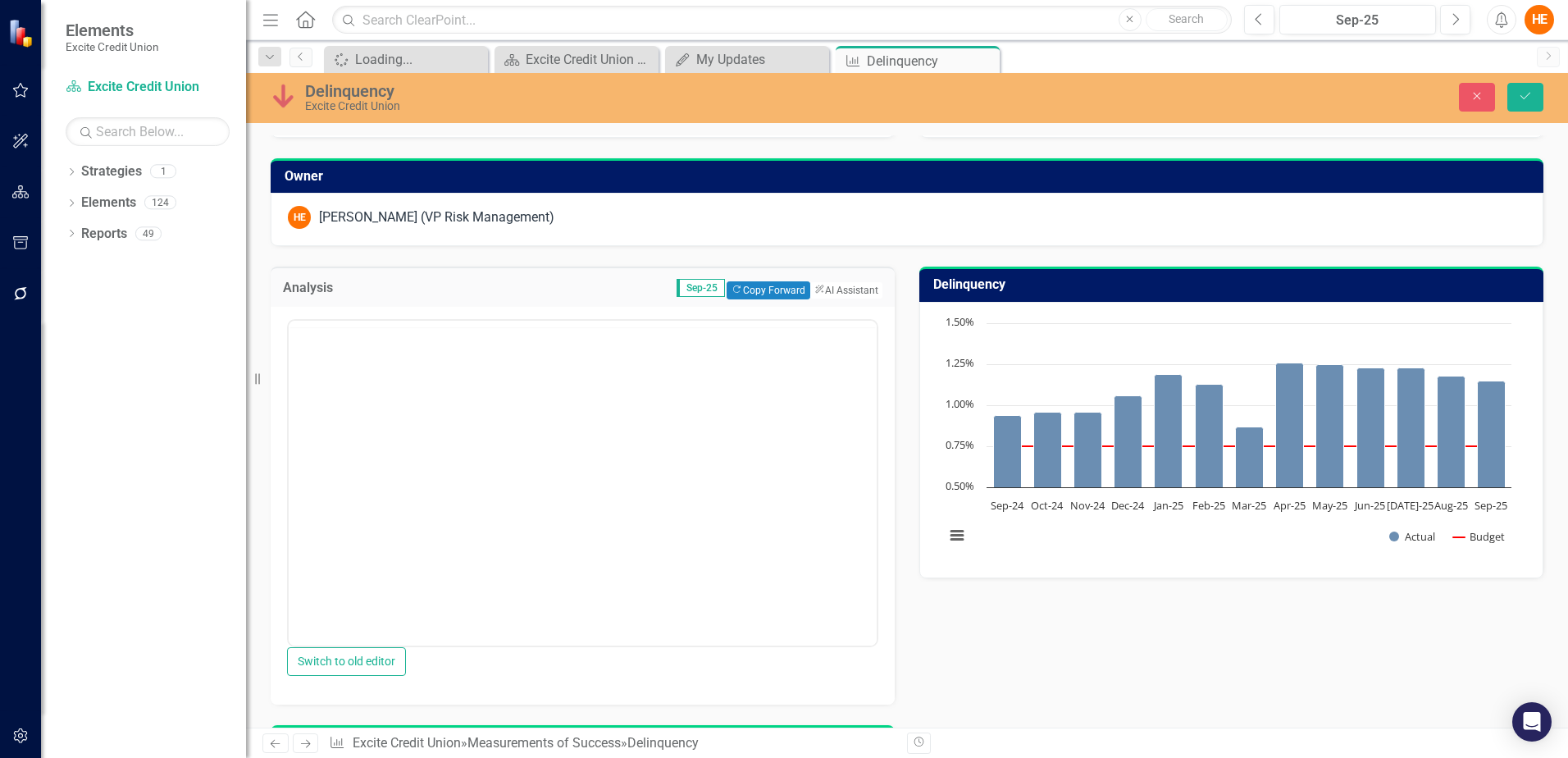
scroll to position [0, 0]
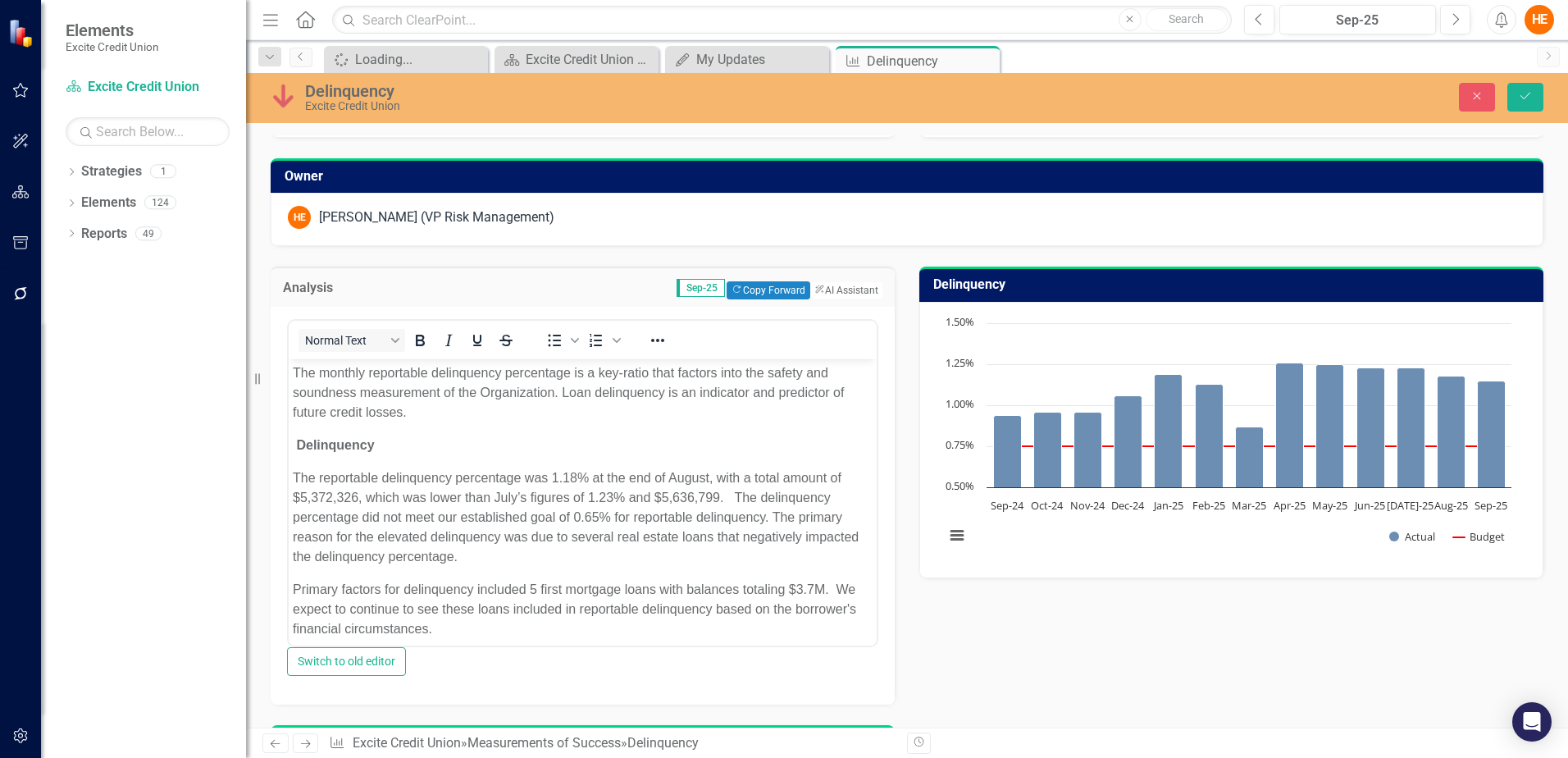
click at [574, 475] on p "The reportable delinquency percentage was 1.18% at the end of August, with a to…" at bounding box center [582, 517] width 579 height 98
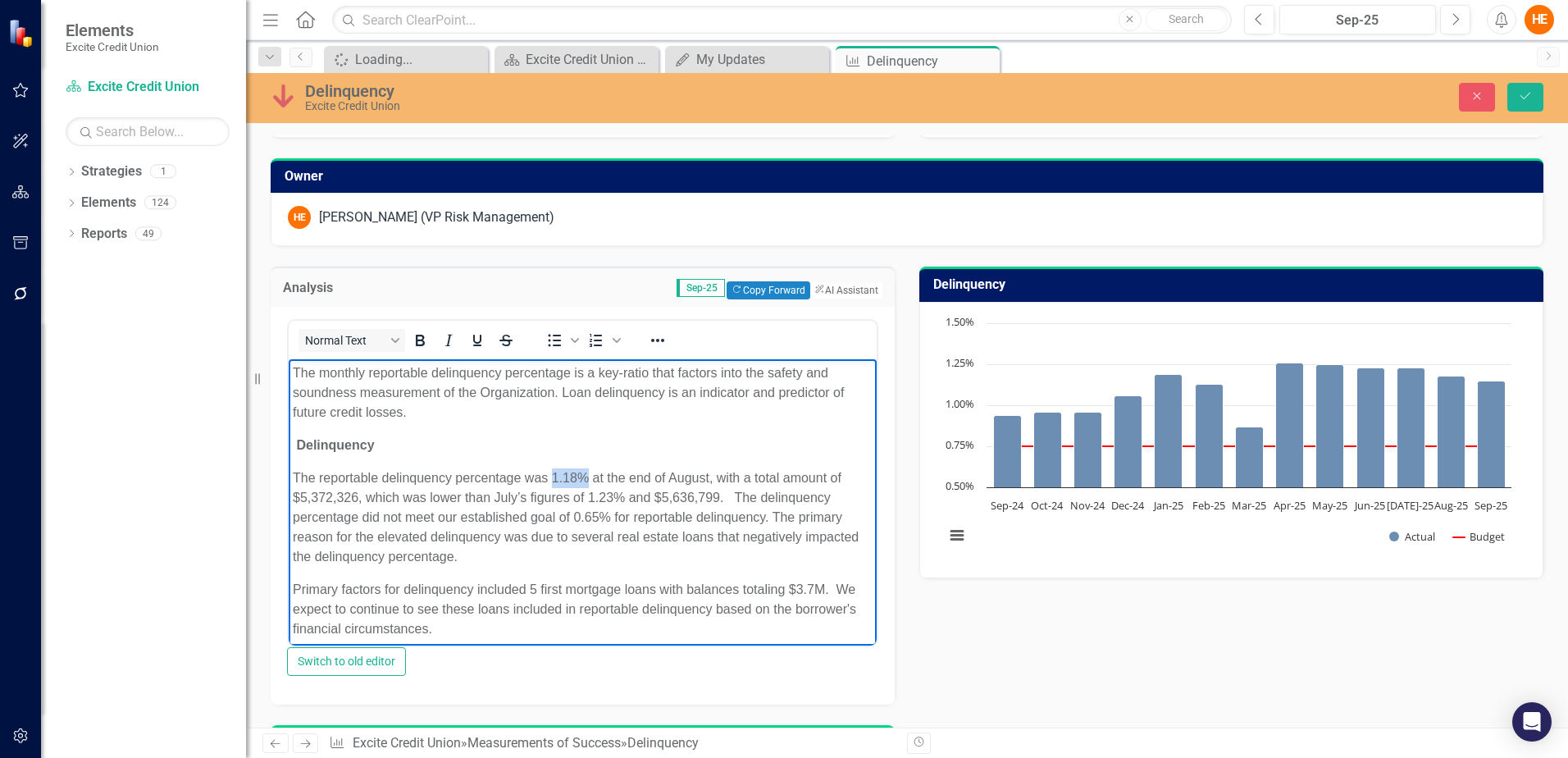
drag, startPoint x: 585, startPoint y: 475, endPoint x: 551, endPoint y: 475, distance: 34.0
click at [551, 475] on p "The reportable delinquency percentage was 1.18% at the end of August, with a to…" at bounding box center [582, 517] width 579 height 98
copy p "1.18%"
drag, startPoint x: 625, startPoint y: 493, endPoint x: 586, endPoint y: 497, distance: 39.2
click at [586, 497] on p "The reportable delinquency percentage was 1.18% at the end of August, with a to…" at bounding box center [582, 517] width 579 height 98
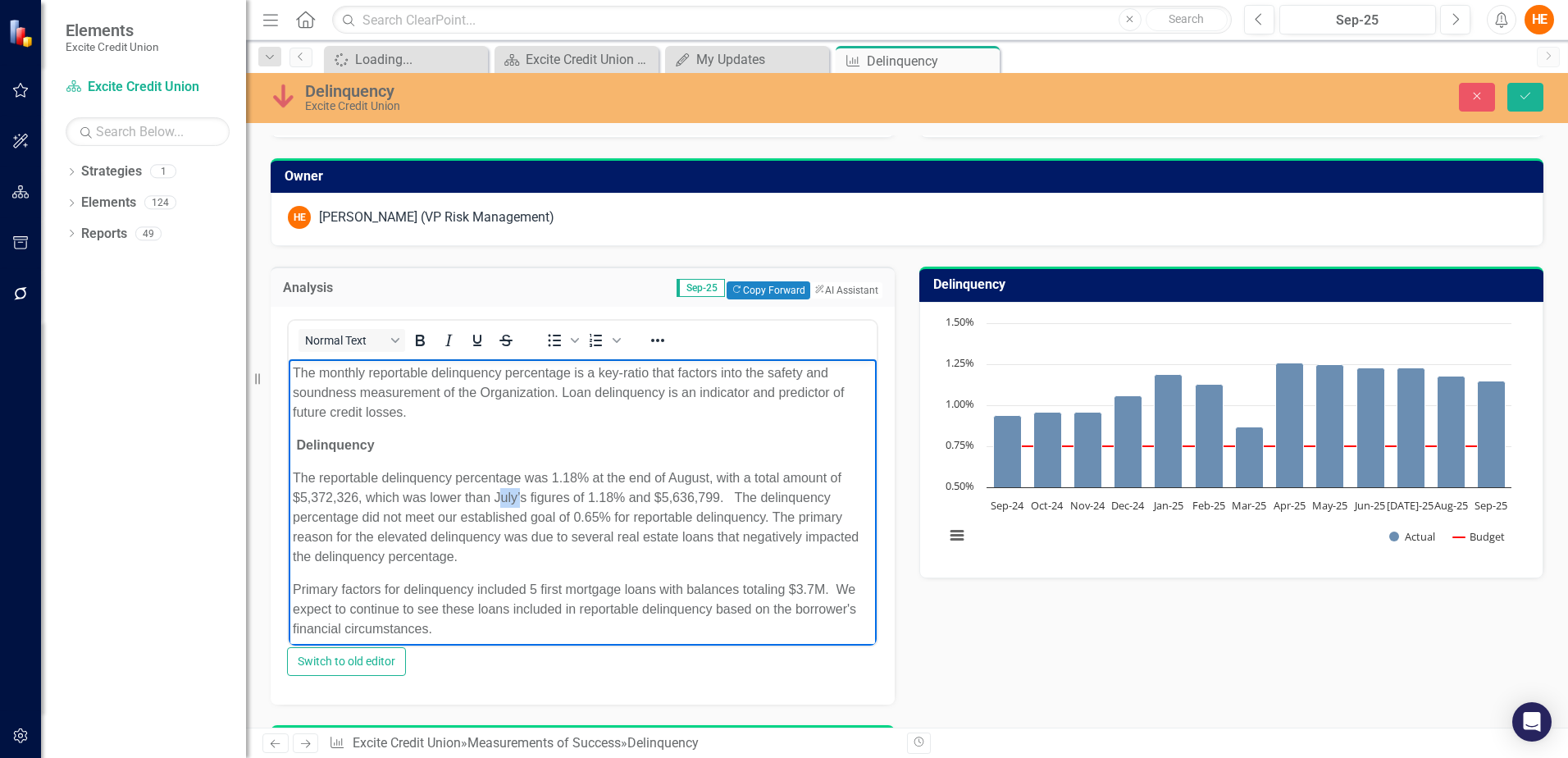
drag, startPoint x: 521, startPoint y: 495, endPoint x: 499, endPoint y: 495, distance: 22.0
click at [499, 495] on p "The reportable delinquency percentage was 1.18% at the end of August, with a to…" at bounding box center [582, 517] width 579 height 98
drag, startPoint x: 527, startPoint y: 495, endPoint x: 494, endPoint y: 496, distance: 33.0
click at [494, 496] on p "The reportable delinquency percentage was 1.18% at the end of August, with a to…" at bounding box center [582, 517] width 579 height 98
click at [669, 516] on p "The reportable delinquency percentage was 1.18% at the end of August, with a to…" at bounding box center [582, 517] width 579 height 98
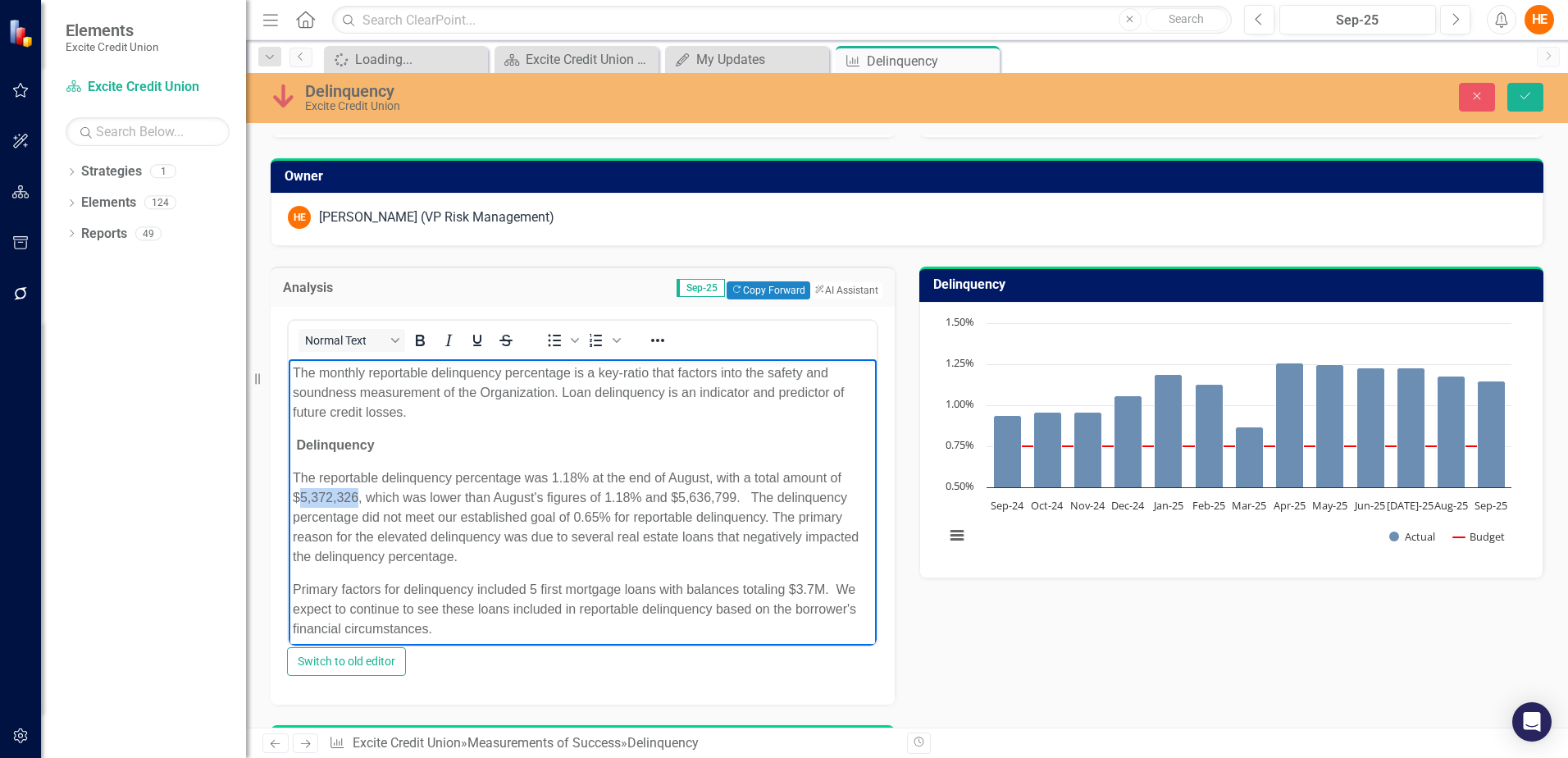
drag, startPoint x: 356, startPoint y: 496, endPoint x: 301, endPoint y: 495, distance: 55.0
click at [301, 495] on p "The reportable delinquency percentage was 1.18% at the end of August, with a to…" at bounding box center [582, 517] width 579 height 98
copy p "5,372,326"
click at [717, 498] on p "The reportable delinquency percentage was 1.18% at the end of August, with a to…" at bounding box center [582, 517] width 579 height 98
drag, startPoint x: 735, startPoint y: 496, endPoint x: 678, endPoint y: 498, distance: 57.0
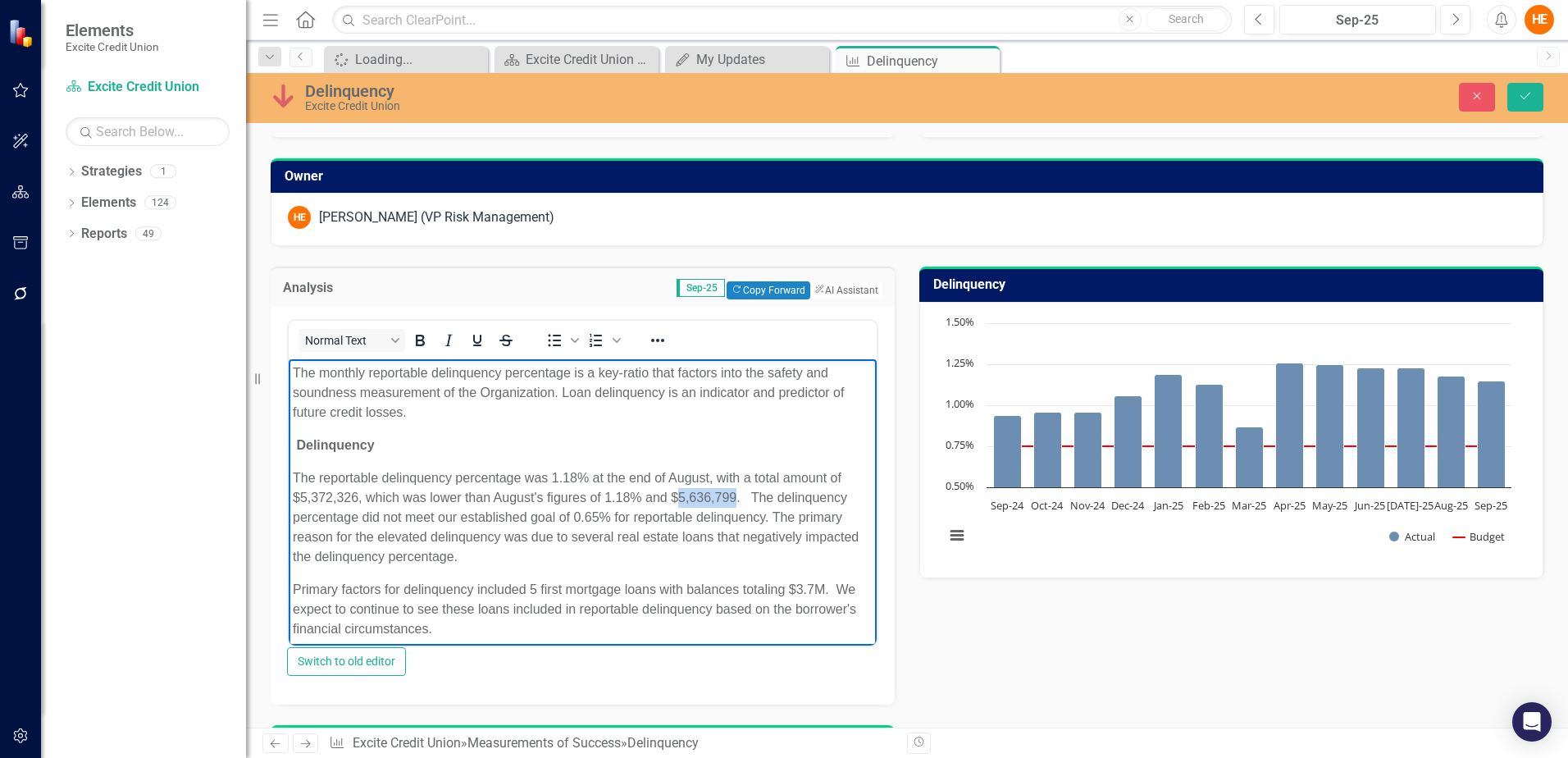
click at [678, 498] on p "The reportable delinquency percentage was 1.18% at the end of August, with a to…" at bounding box center [582, 517] width 579 height 98
click at [659, 522] on p "The reportable delinquency percentage was 1.18% at the end of August, with a to…" at bounding box center [582, 517] width 579 height 98
click at [573, 474] on p "The reportable delinquency percentage was 1.18% at the end of August, with a to…" at bounding box center [582, 517] width 579 height 98
drag, startPoint x: 708, startPoint y: 474, endPoint x: 668, endPoint y: 476, distance: 40.0
click at [668, 476] on p "The reportable delinquency percentage was 1.15% at the end of August, with a to…" at bounding box center [582, 517] width 579 height 98
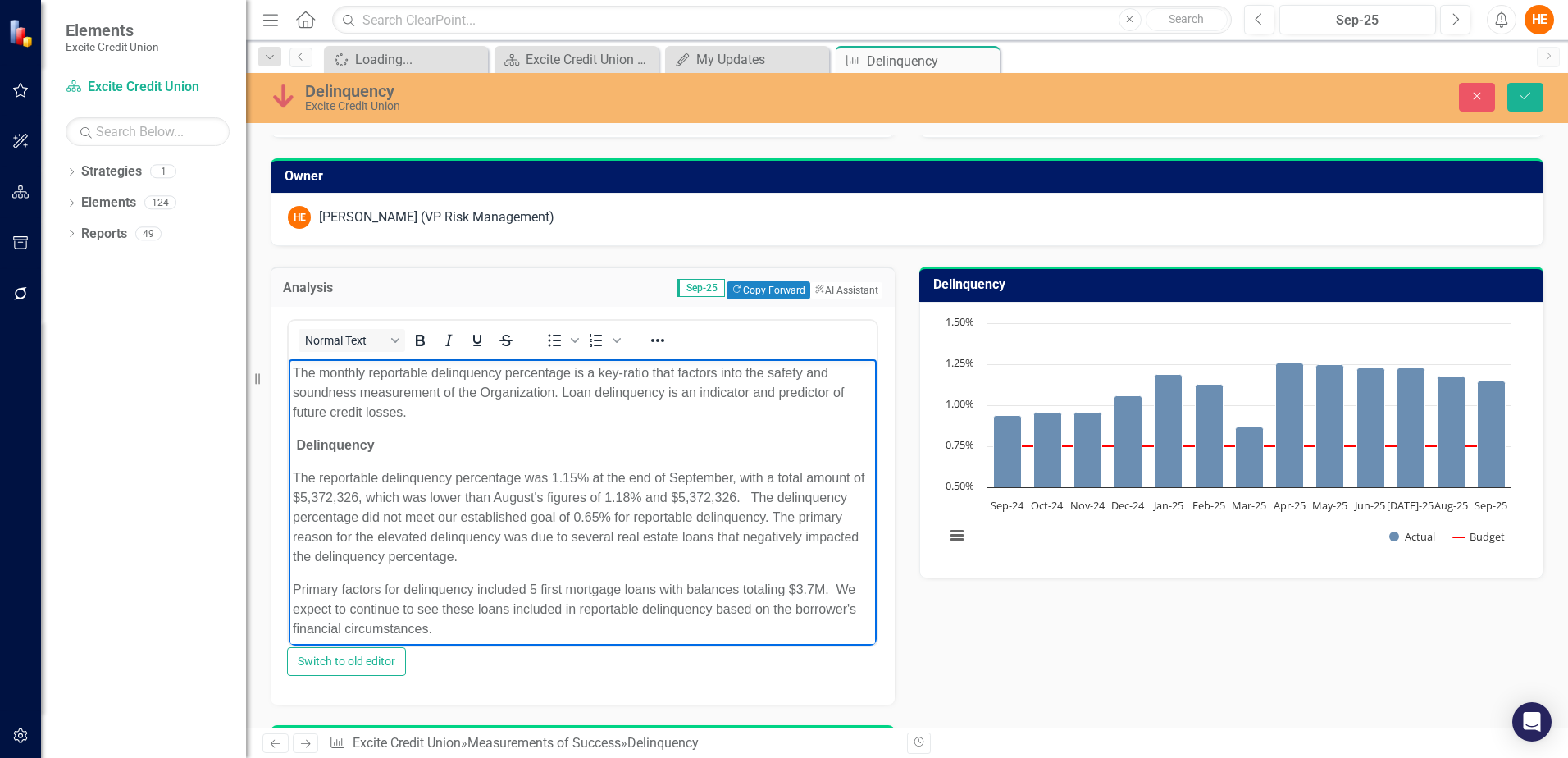
click at [614, 559] on p "The reportable delinquency percentage was 1.15% at the end of September, with a…" at bounding box center [582, 517] width 579 height 98
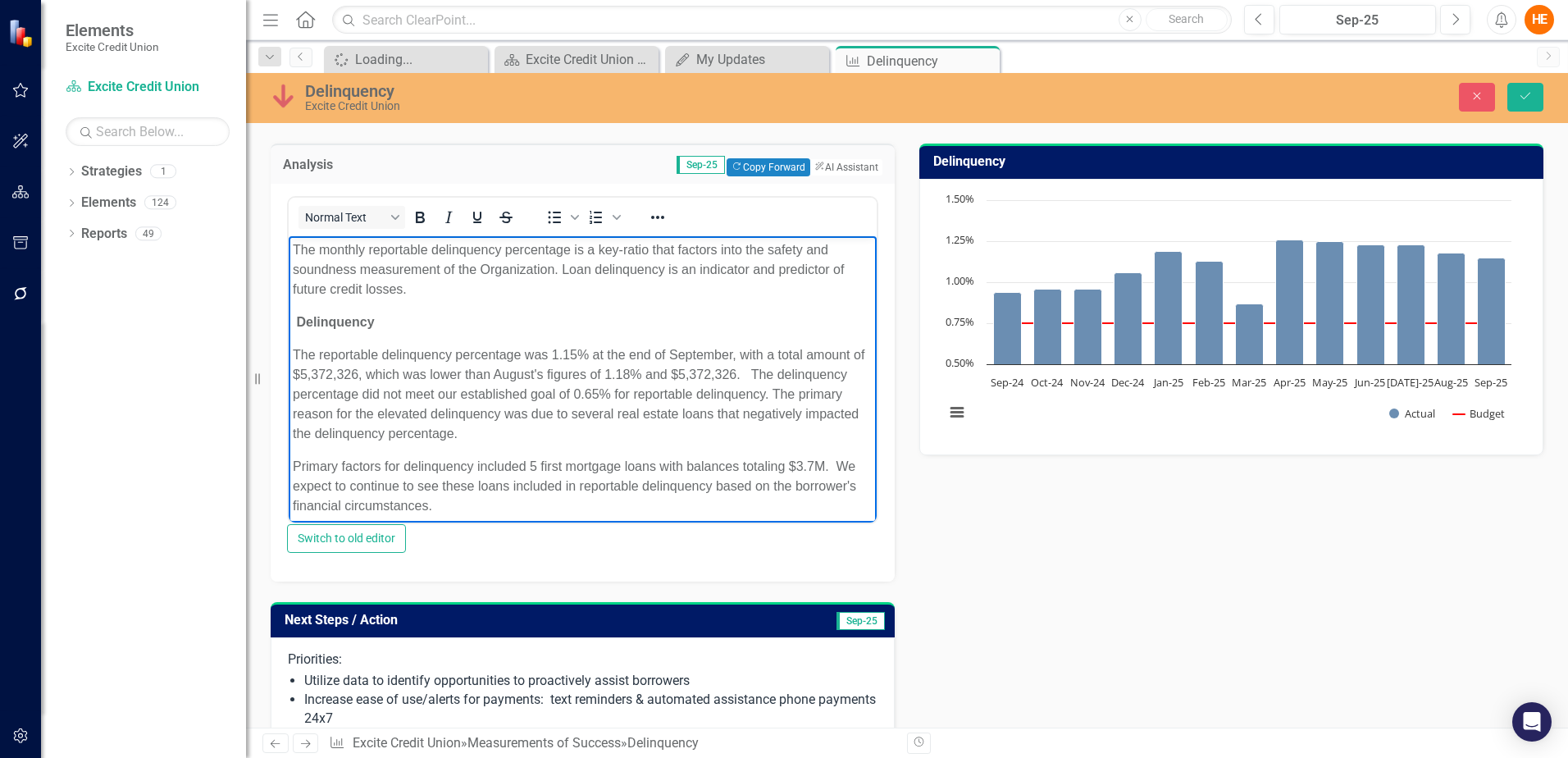
scroll to position [180, 0]
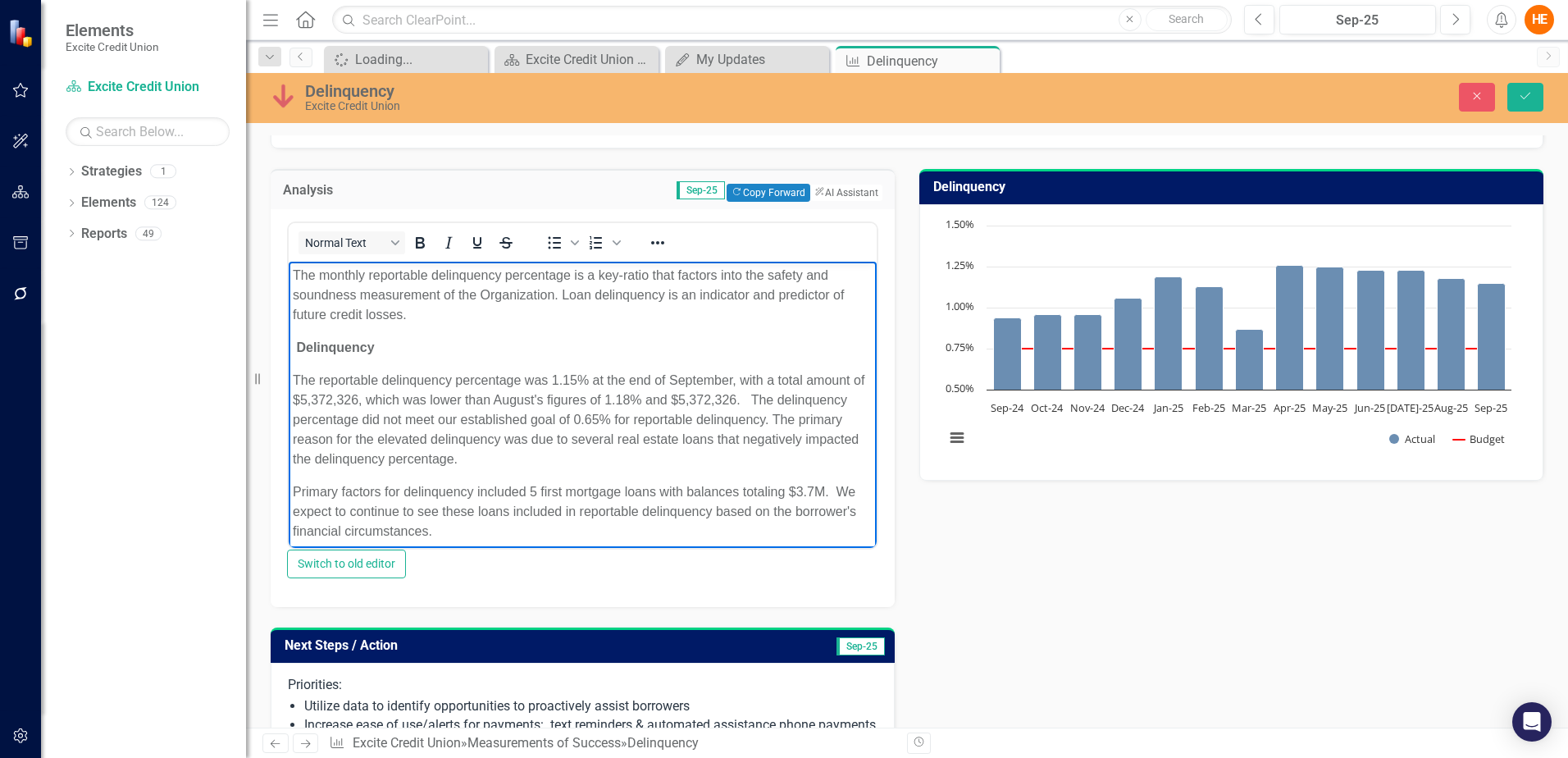
click at [637, 466] on p "The reportable delinquency percentage was 1.15% at the end of September, with a…" at bounding box center [582, 420] width 579 height 98
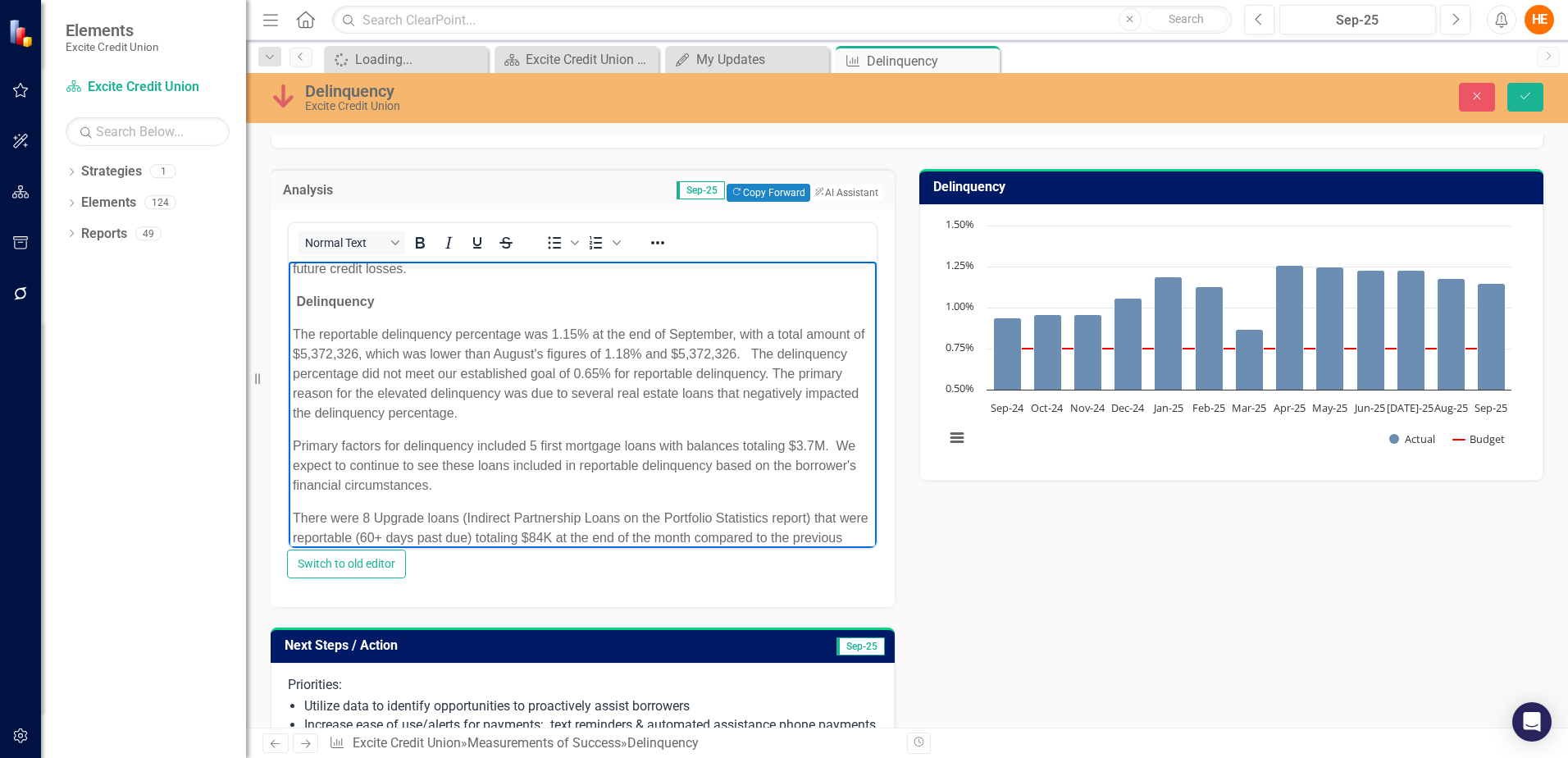
scroll to position [82, 0]
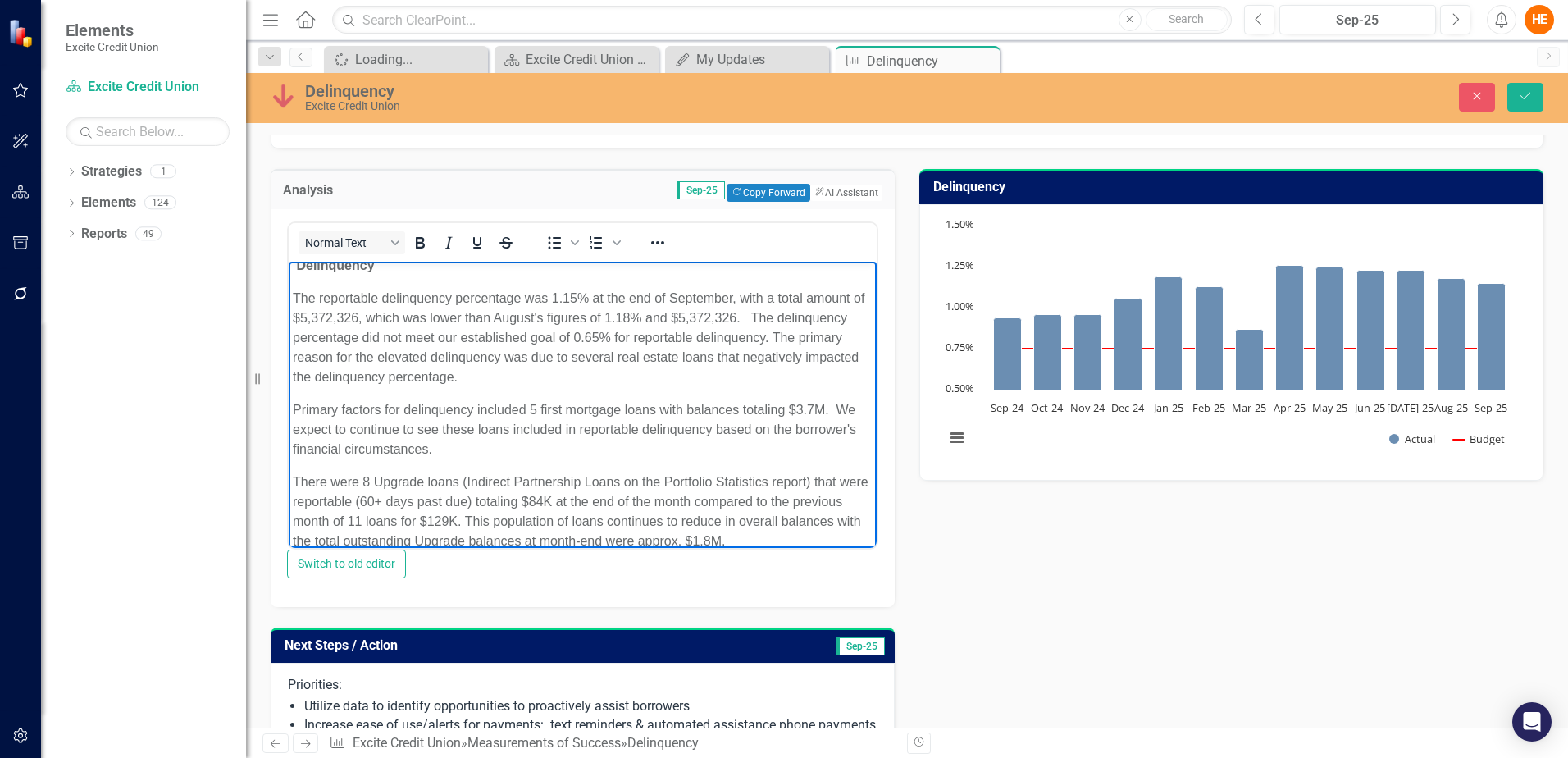
click at [371, 479] on p "There were 8 Upgrade loans (Indirect Partnership Loans on the Portfolio Statist…" at bounding box center [582, 512] width 579 height 79
click at [572, 501] on p "There were 2 Upgrade loans (Indirect Partnership Loans on the Portfolio Statist…" at bounding box center [582, 512] width 579 height 79
click at [414, 520] on p "There were 8 Upgrade loans (Indirect Partnership Loans on the Portfolio Statist…" at bounding box center [582, 512] width 579 height 79
drag, startPoint x: 493, startPoint y: 518, endPoint x: 474, endPoint y: 517, distance: 19.0
click at [474, 517] on p "There were 8 Upgrade loans (Indirect Partnership Loans on the Portfolio Statist…" at bounding box center [582, 512] width 579 height 79
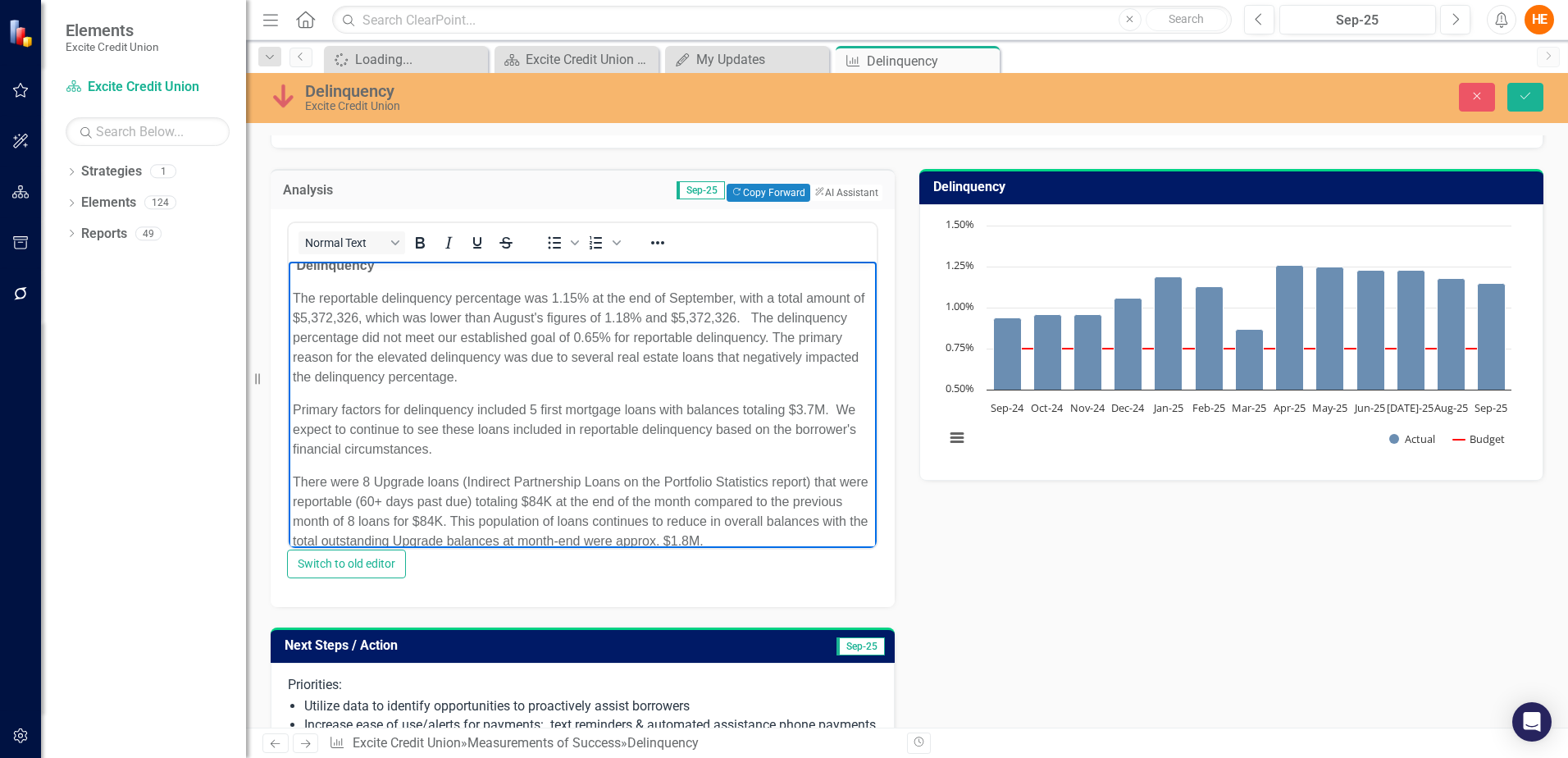
click at [367, 480] on p "There were 8 Upgrade loans (Indirect Partnership Loans on the Portfolio Statist…" at bounding box center [582, 512] width 579 height 79
drag, startPoint x: 575, startPoint y: 499, endPoint x: 561, endPoint y: 498, distance: 14.0
click at [561, 498] on p "There were 2 Upgrade loans (Indirect Partnership Loans on the Portfolio Statist…" at bounding box center [582, 512] width 579 height 79
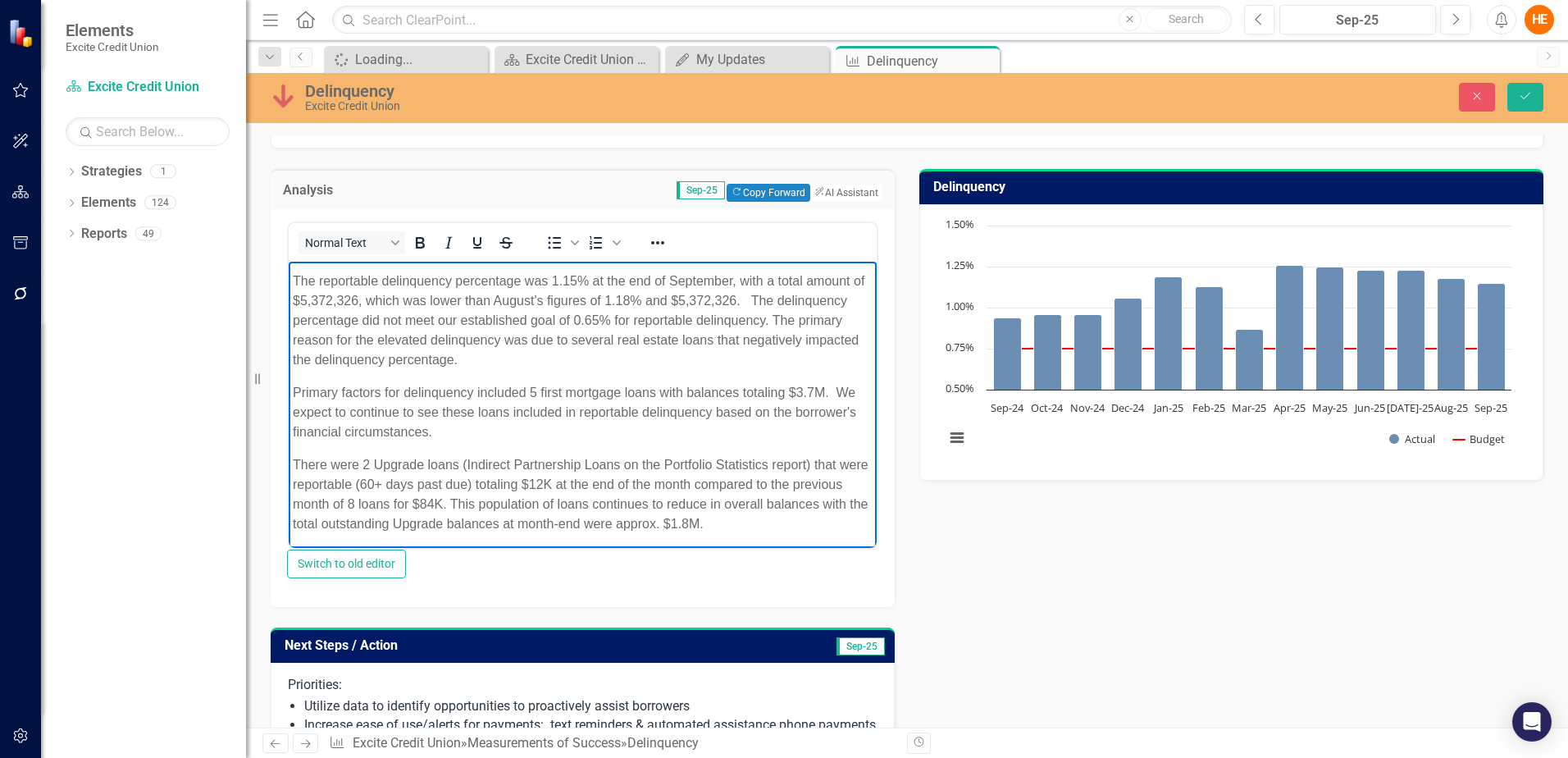
scroll to position [103, 0]
click at [788, 517] on p "There were 2 Upgrade loans (Indirect Partnership Loans on the Portfolio Statist…" at bounding box center [582, 492] width 579 height 79
click at [722, 459] on p "There were 2 Upgrade loans (Indirect Partnership Loans on the Portfolio Statist…" at bounding box center [582, 492] width 579 height 79
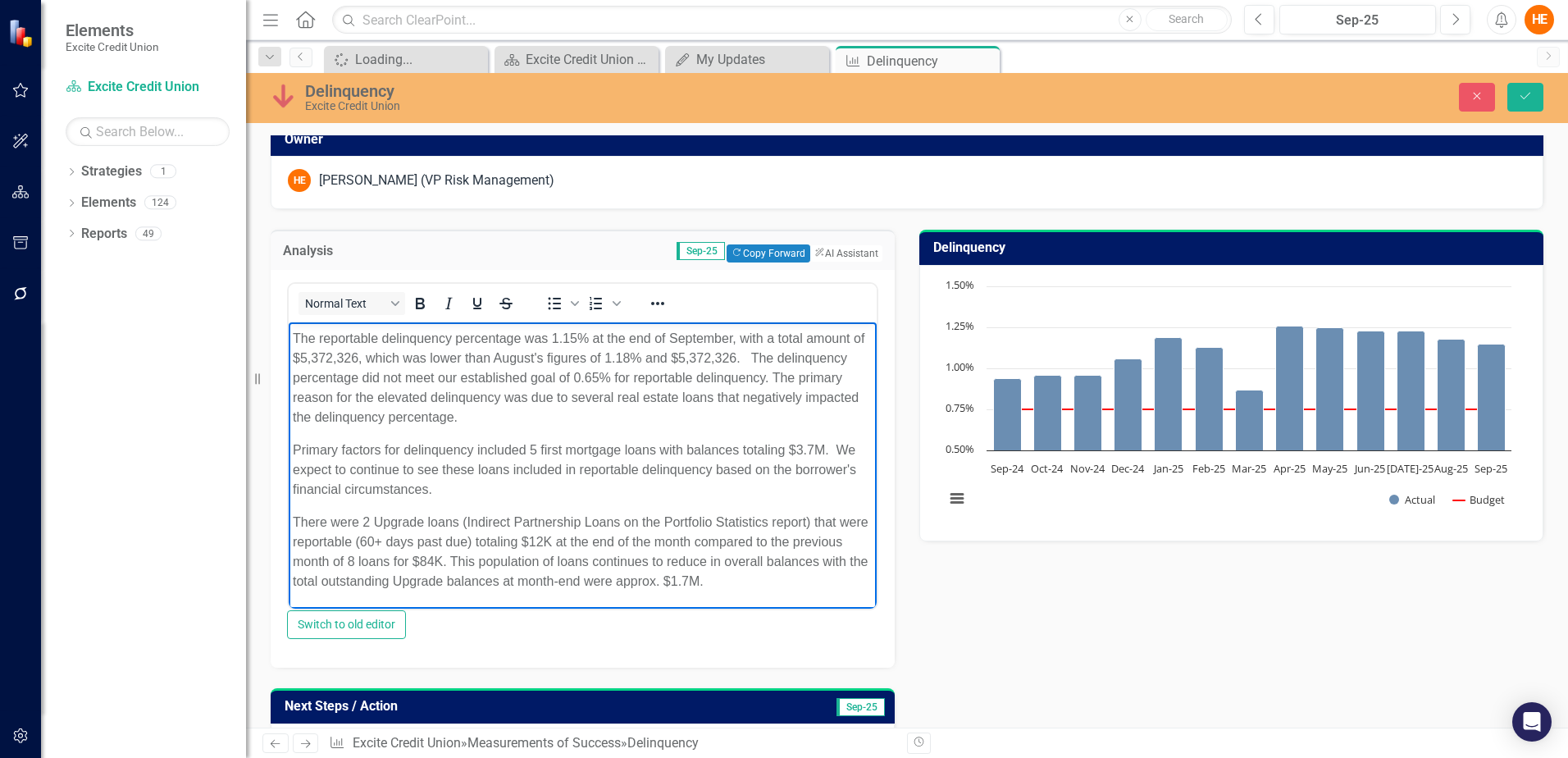
scroll to position [97, 0]
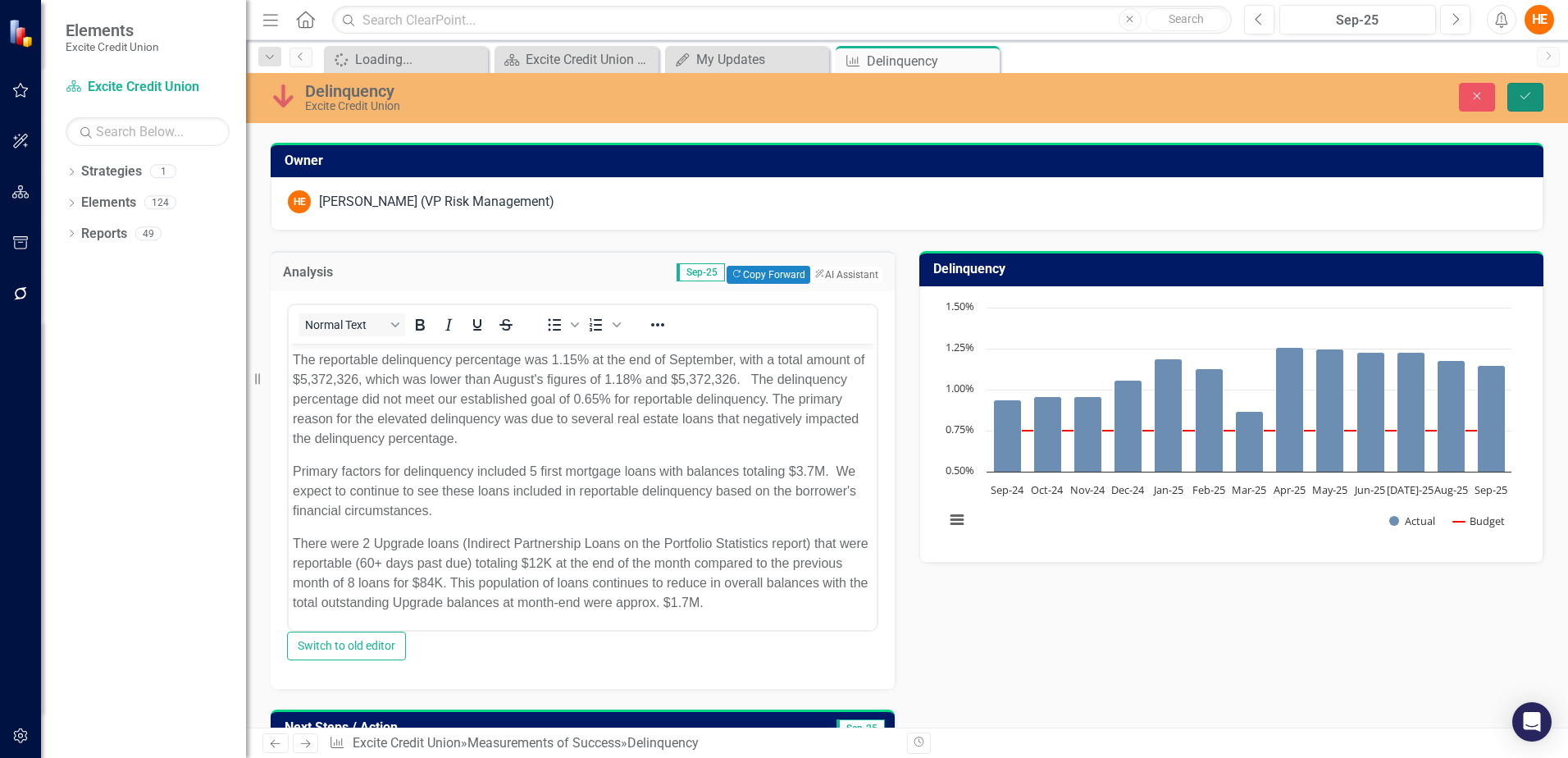
click at [1521, 93] on icon "Save" at bounding box center [1525, 96] width 15 height 11
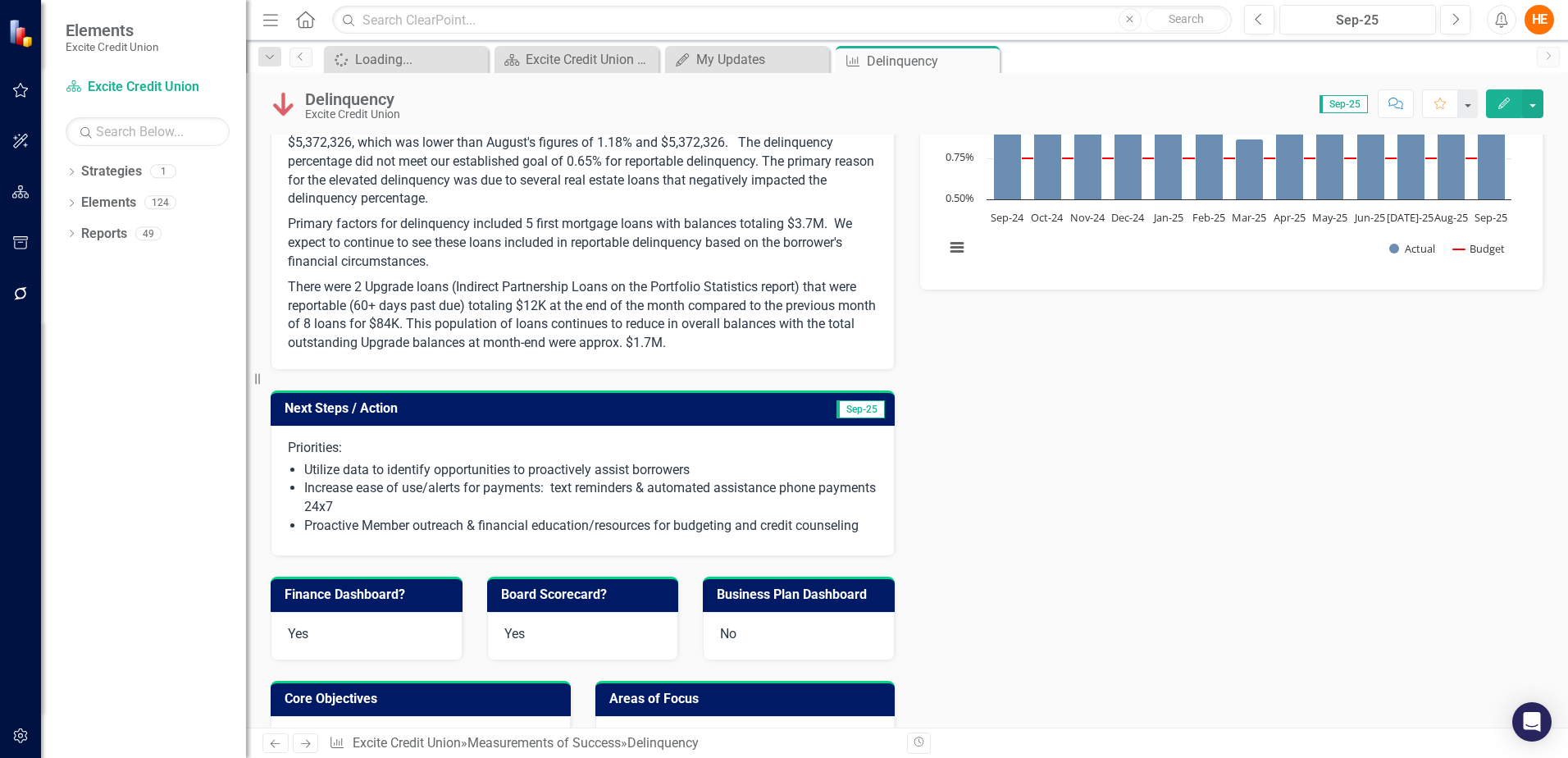
scroll to position [205, 0]
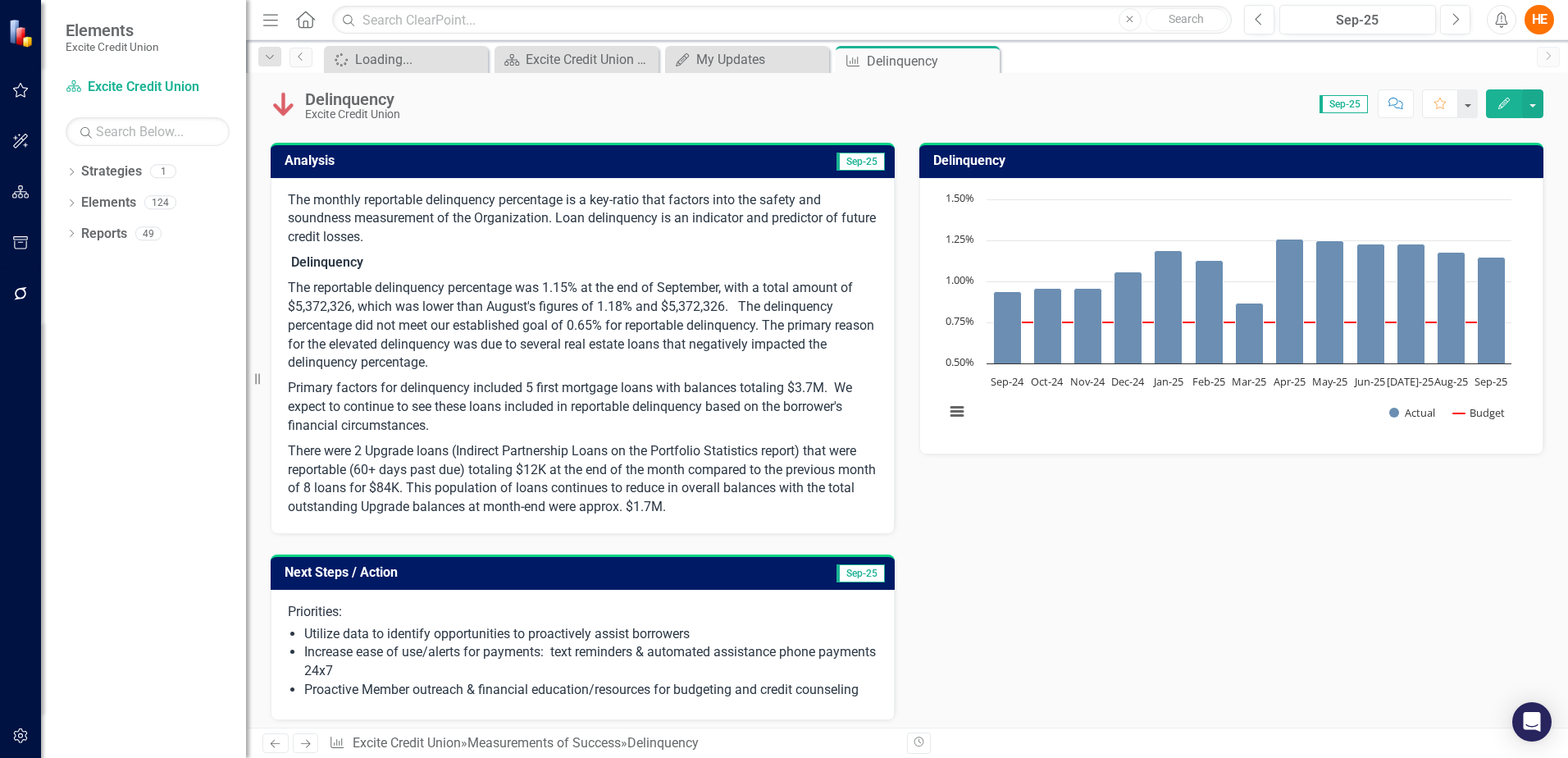
click at [552, 324] on p "The reportable delinquency percentage was 1.15% at the end of September, with a…" at bounding box center [582, 326] width 589 height 100
click at [548, 327] on p "The reportable delinquency percentage was 1.15% at the end of September, with a…" at bounding box center [582, 326] width 589 height 100
click at [539, 324] on p "The reportable delinquency percentage was 1.15% at the end of September, with a…" at bounding box center [582, 326] width 589 height 100
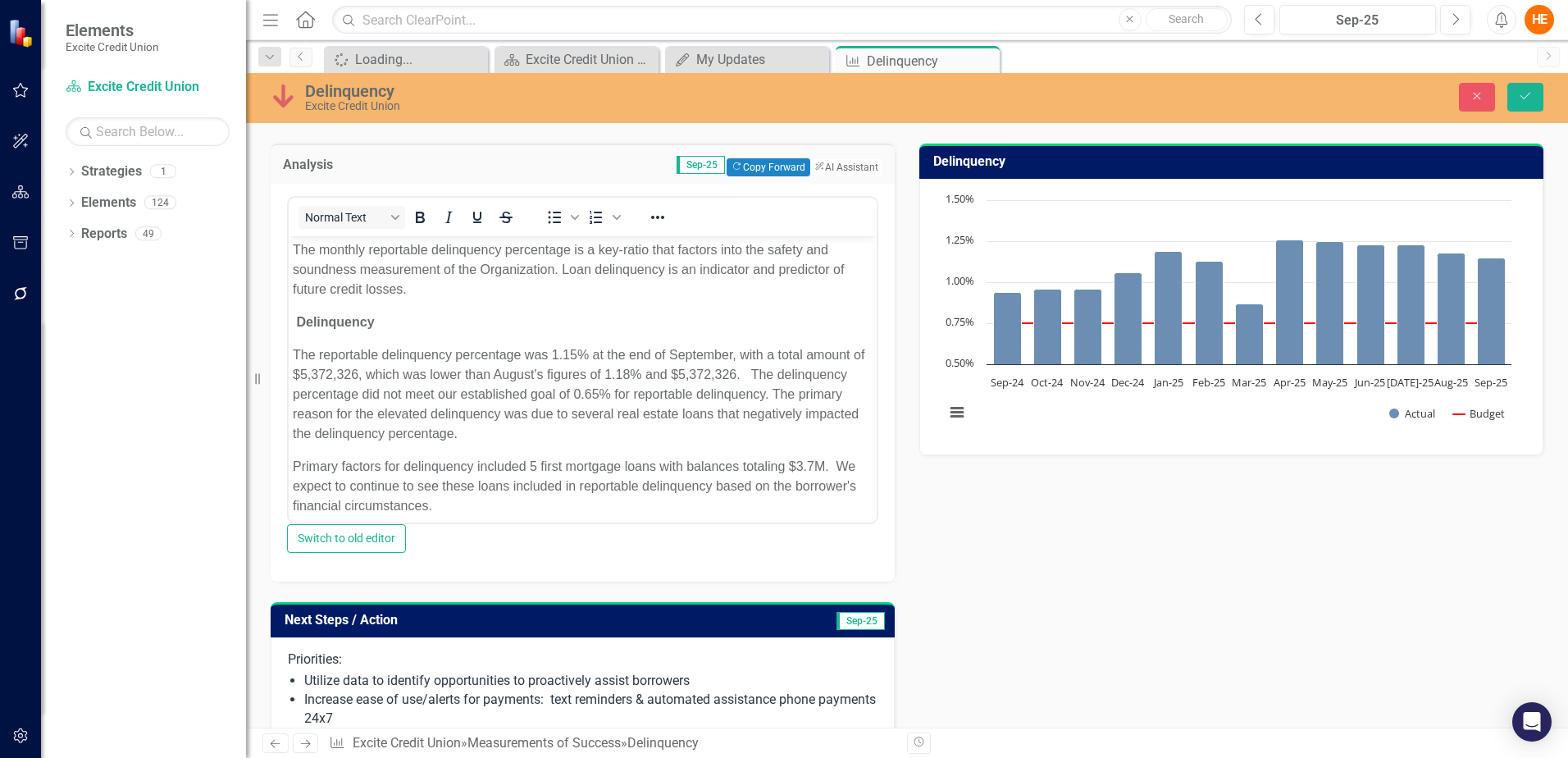
scroll to position [0, 0]
click at [840, 397] on p "The reportable delinquency percentage was 1.15% at the end of September, with a…" at bounding box center [582, 394] width 579 height 98
click at [1537, 89] on button "Save" at bounding box center [1524, 97] width 36 height 29
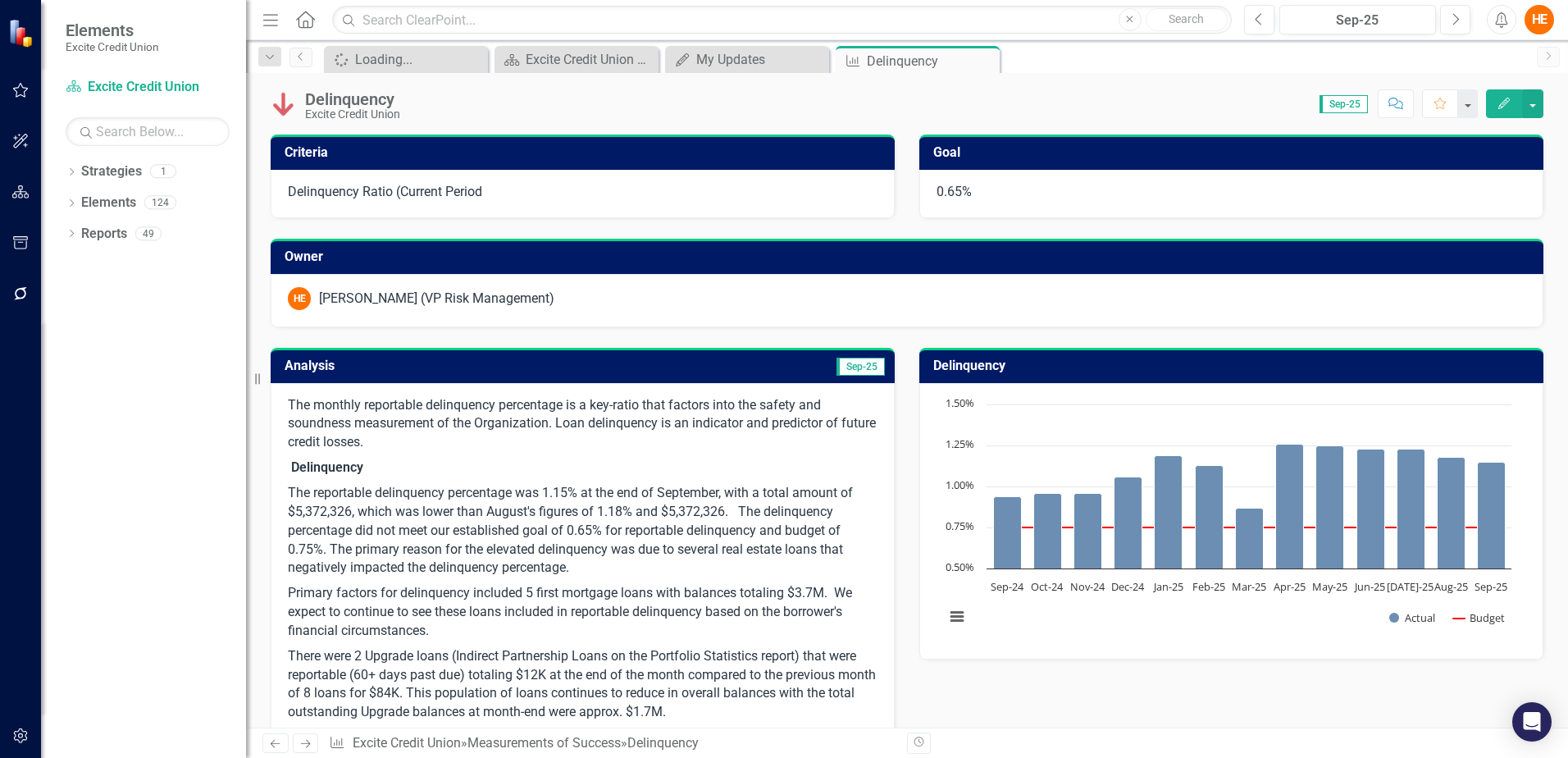
click at [642, 572] on p "The reportable delinquency percentage was 1.15% at the end of September, with a…" at bounding box center [582, 531] width 589 height 100
